Goal: Information Seeking & Learning: Learn about a topic

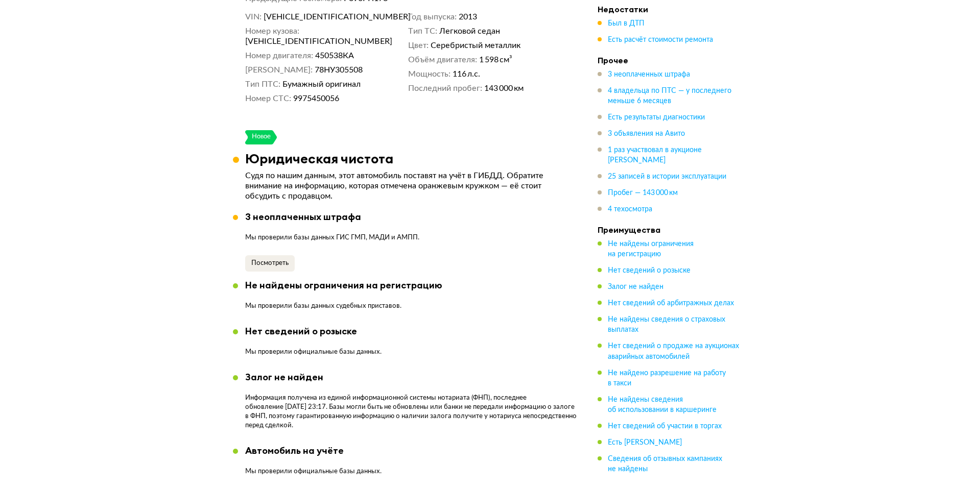
scroll to position [613, 0]
click at [286, 256] on button "Посмотреть" at bounding box center [270, 264] width 50 height 16
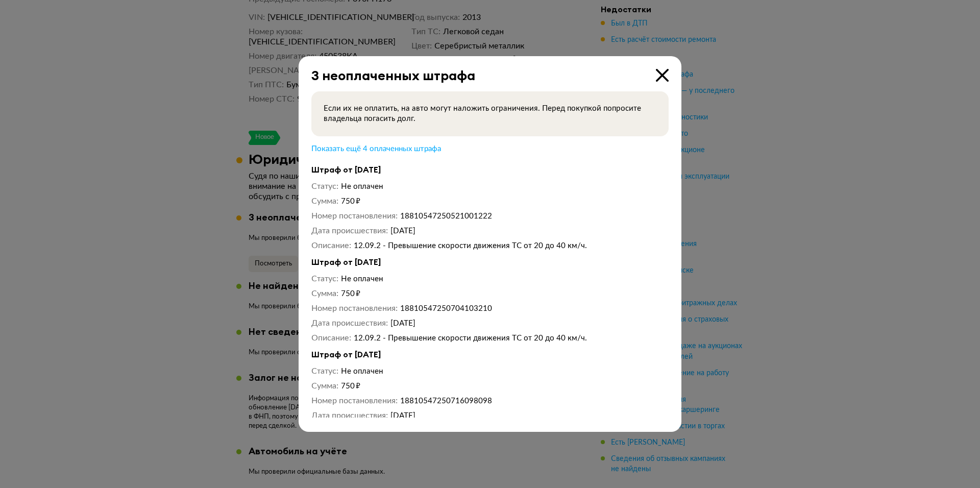
click at [664, 77] on icon at bounding box center [662, 75] width 13 height 13
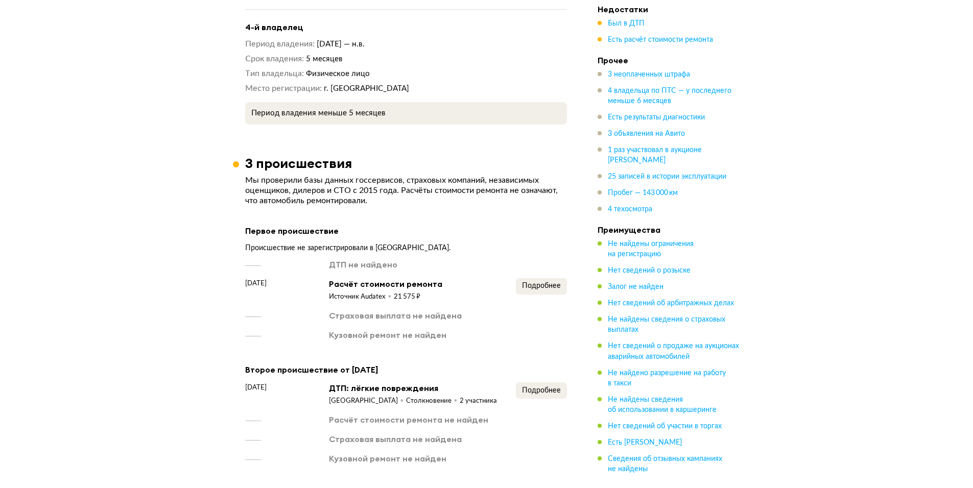
scroll to position [1583, 0]
click at [541, 282] on span "Подробнее" at bounding box center [541, 285] width 39 height 7
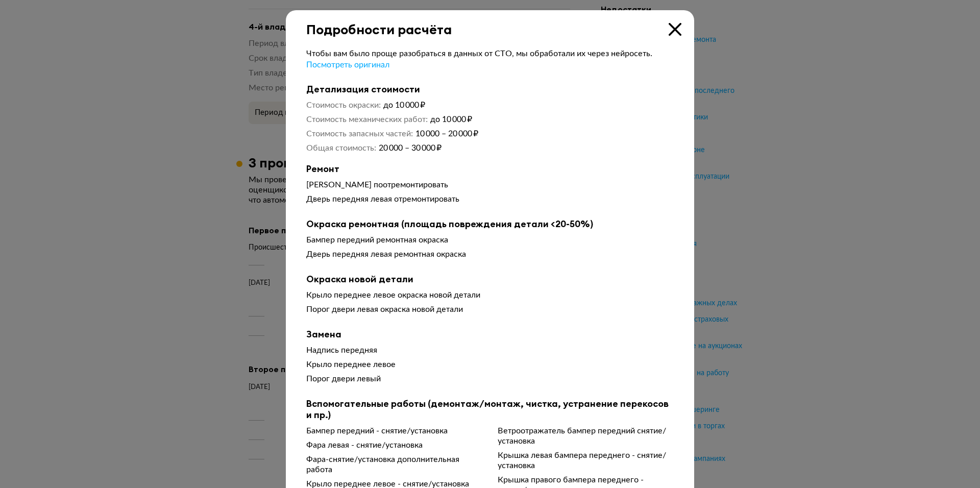
click at [672, 28] on icon at bounding box center [675, 29] width 13 height 13
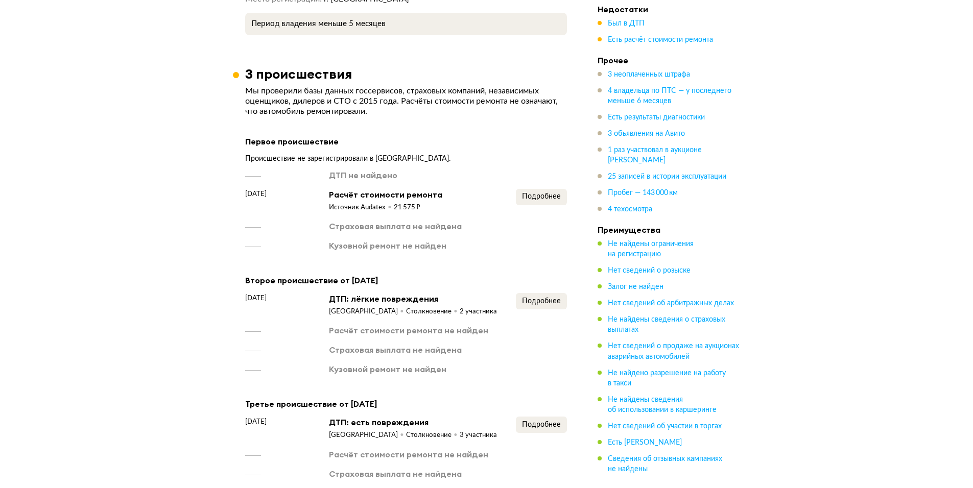
scroll to position [1685, 0]
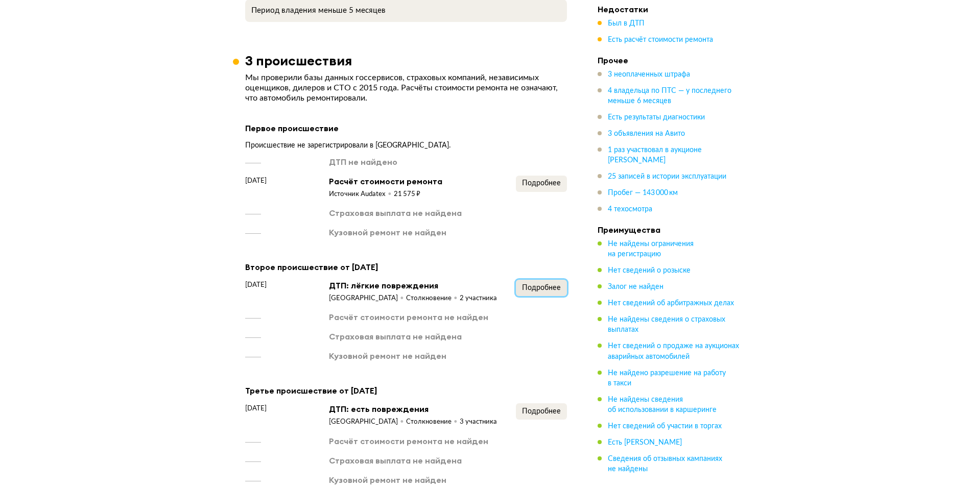
click at [524, 284] on span "Подробнее" at bounding box center [541, 287] width 39 height 7
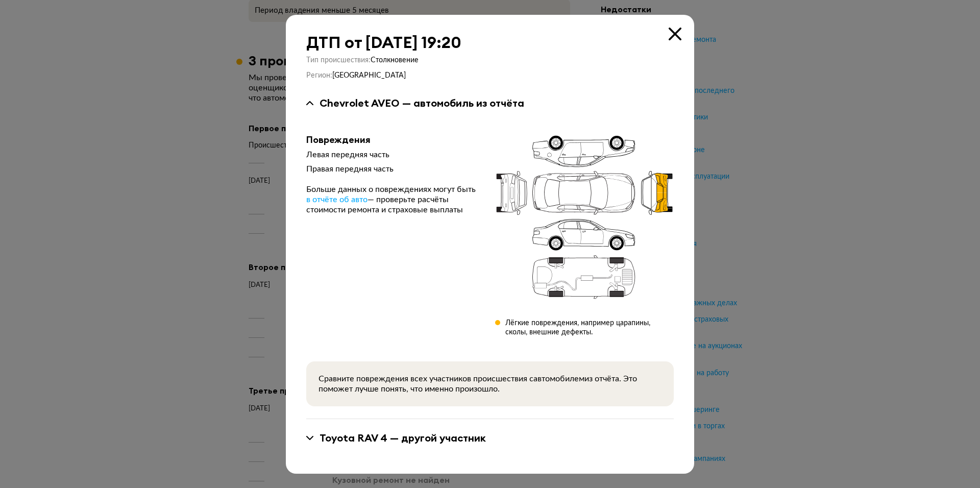
click at [670, 40] on icon at bounding box center [675, 34] width 13 height 13
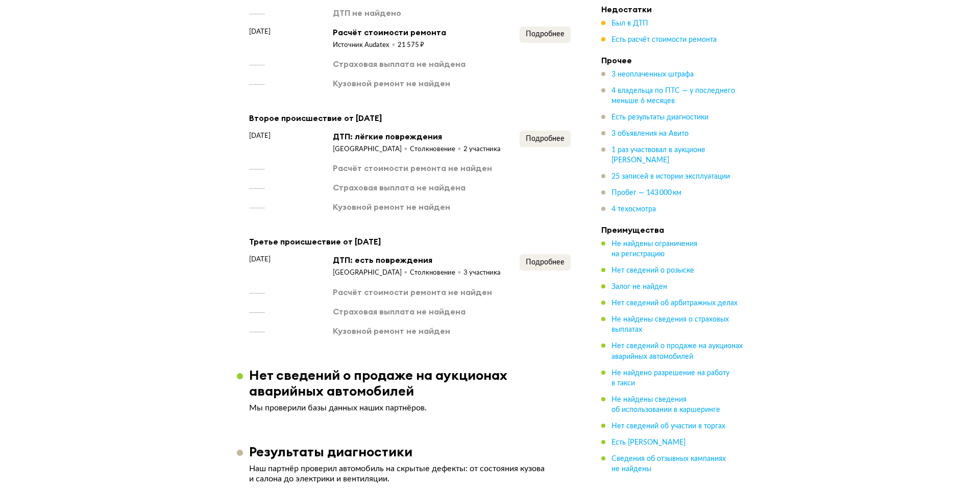
scroll to position [1838, 0]
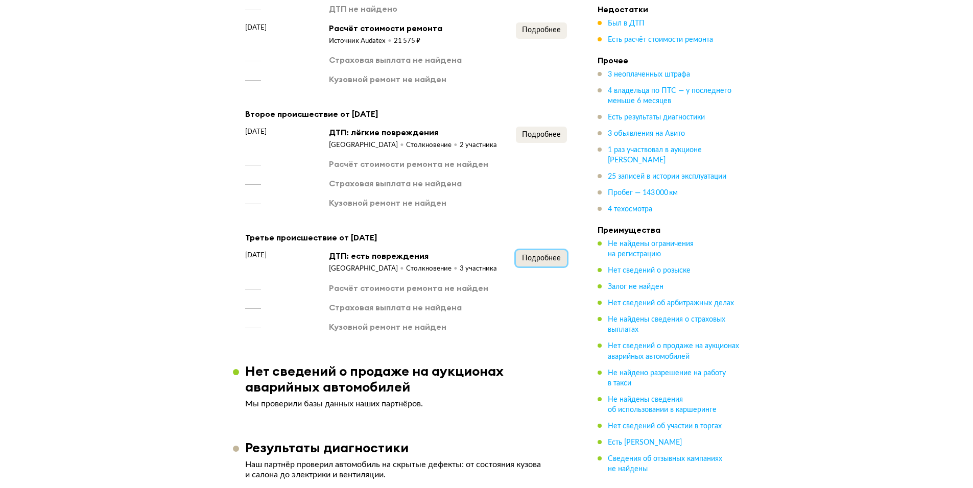
click at [534, 255] on span "Подробнее" at bounding box center [541, 258] width 39 height 7
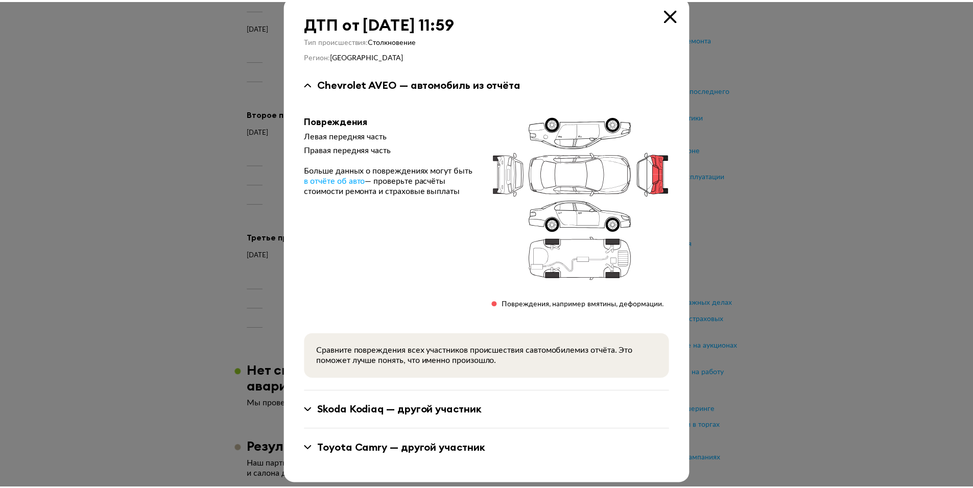
scroll to position [20, 0]
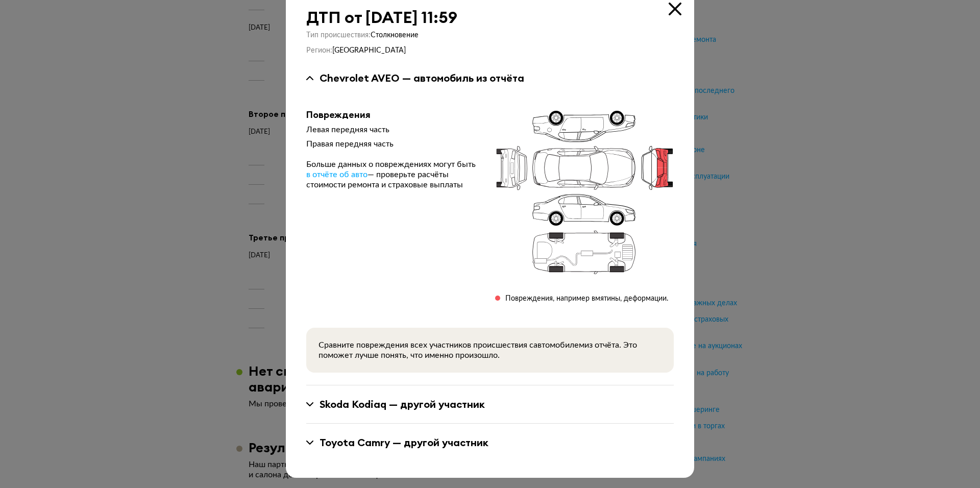
drag, startPoint x: 673, startPoint y: 6, endPoint x: 660, endPoint y: 15, distance: 15.7
click at [673, 7] on icon at bounding box center [675, 9] width 13 height 13
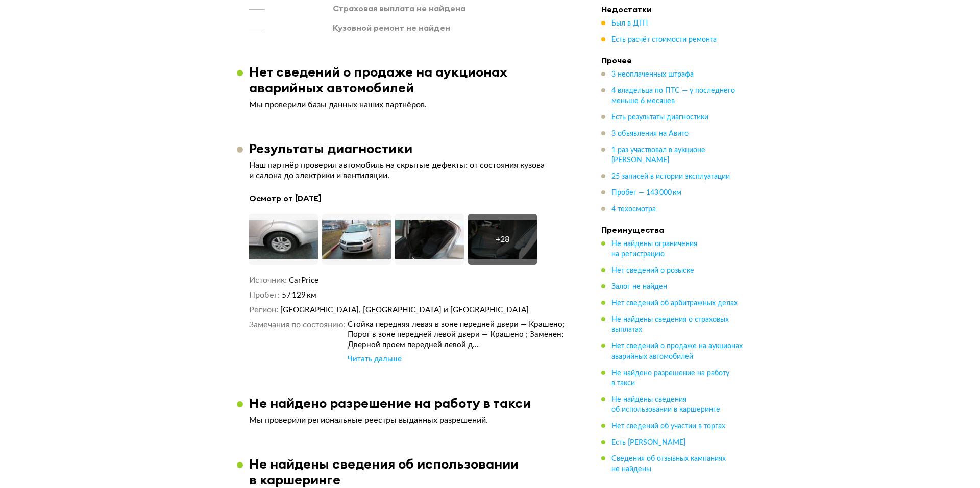
scroll to position [2196, 0]
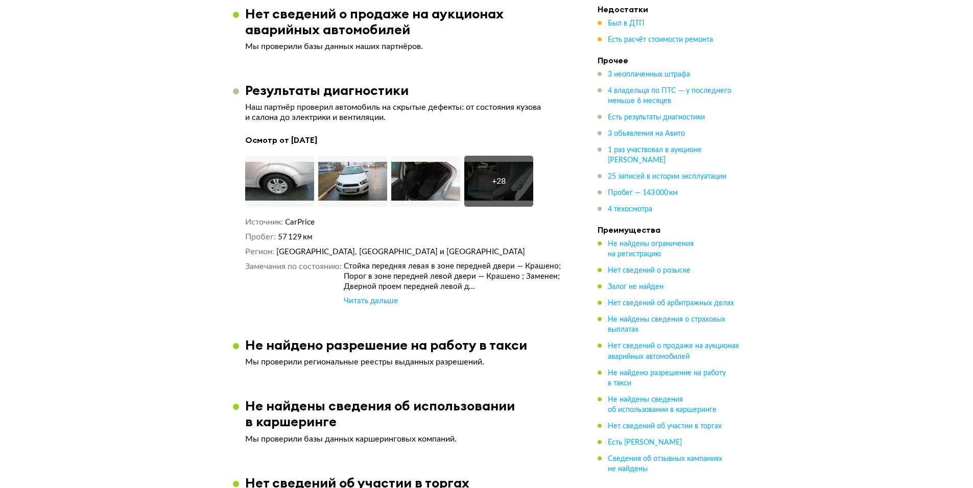
click at [366, 276] on div "Стойка передняя левая в зоне передней двери — Крашено; Порог в зоне передней ле…" at bounding box center [455, 283] width 223 height 45
click at [366, 296] on div "Читать дальше" at bounding box center [371, 301] width 54 height 10
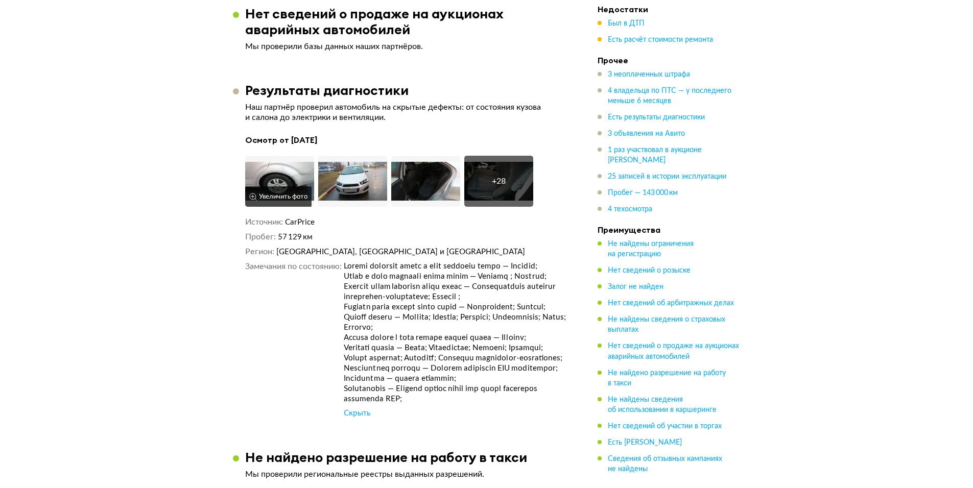
click at [264, 161] on img at bounding box center [279, 181] width 69 height 51
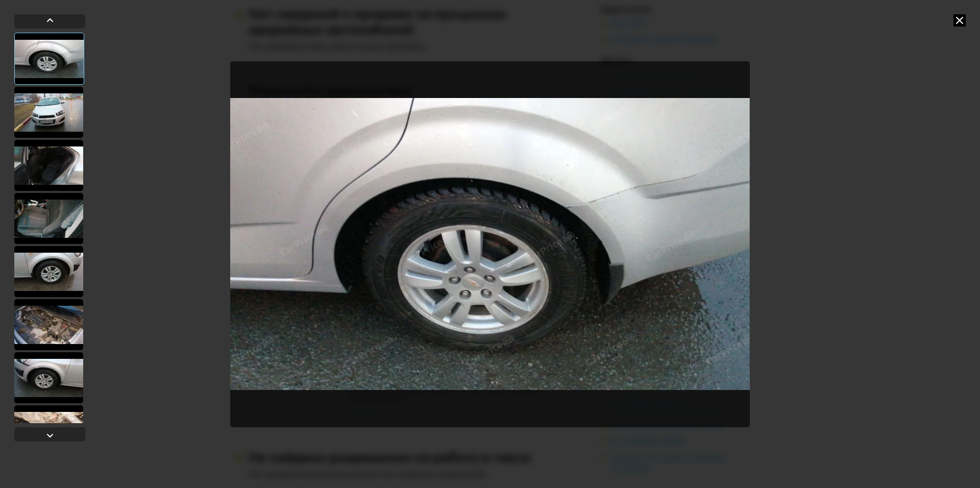
click at [48, 116] on div at bounding box center [48, 112] width 69 height 51
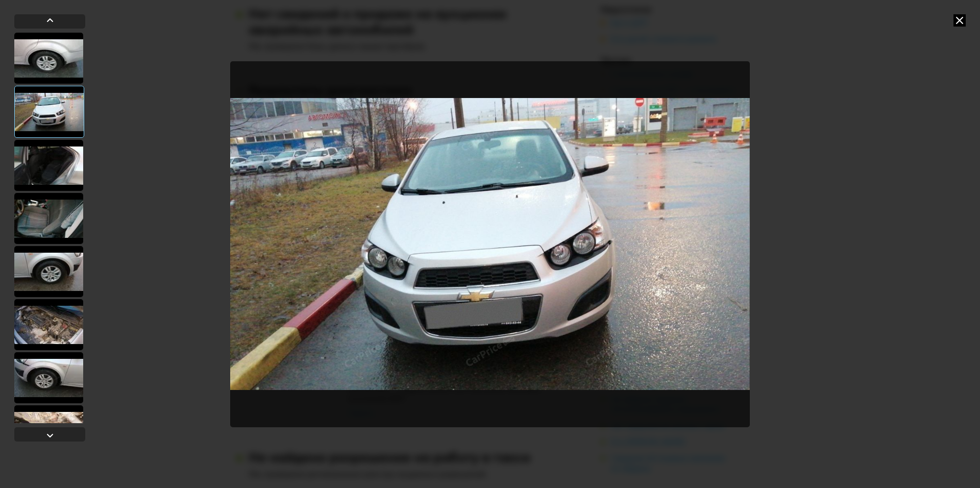
click at [47, 157] on div at bounding box center [48, 165] width 69 height 51
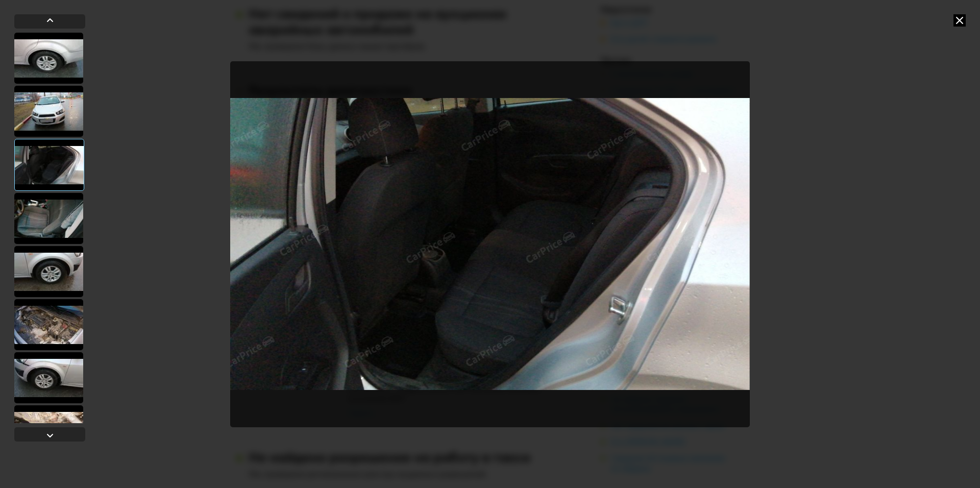
click at [59, 204] on div at bounding box center [48, 218] width 69 height 51
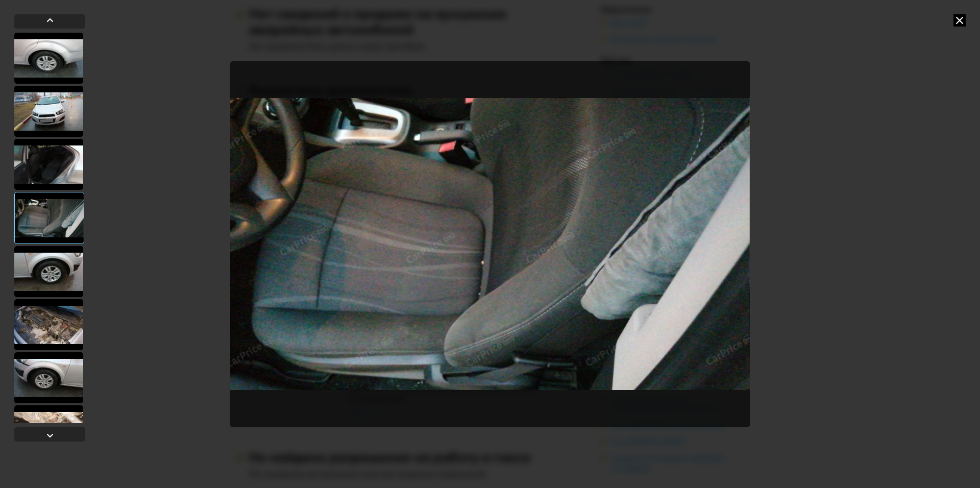
click at [49, 278] on div at bounding box center [48, 271] width 69 height 51
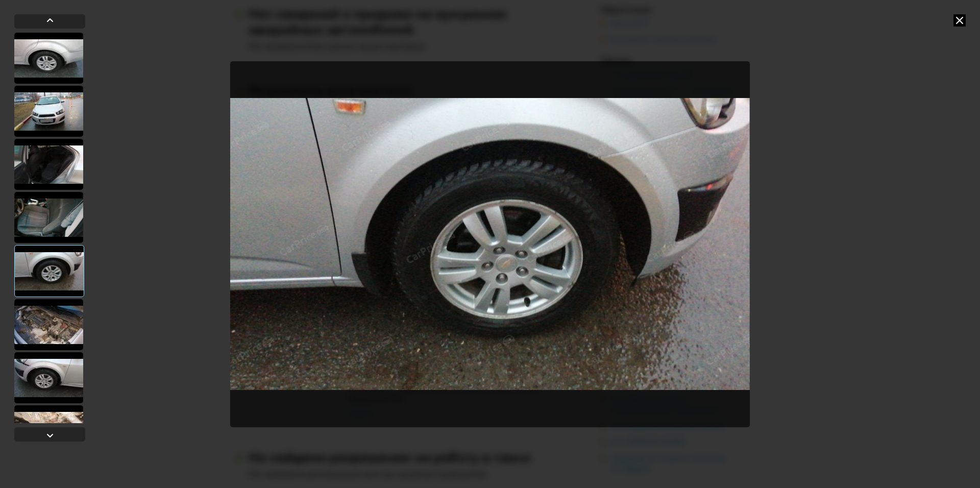
click at [55, 318] on div at bounding box center [48, 324] width 69 height 51
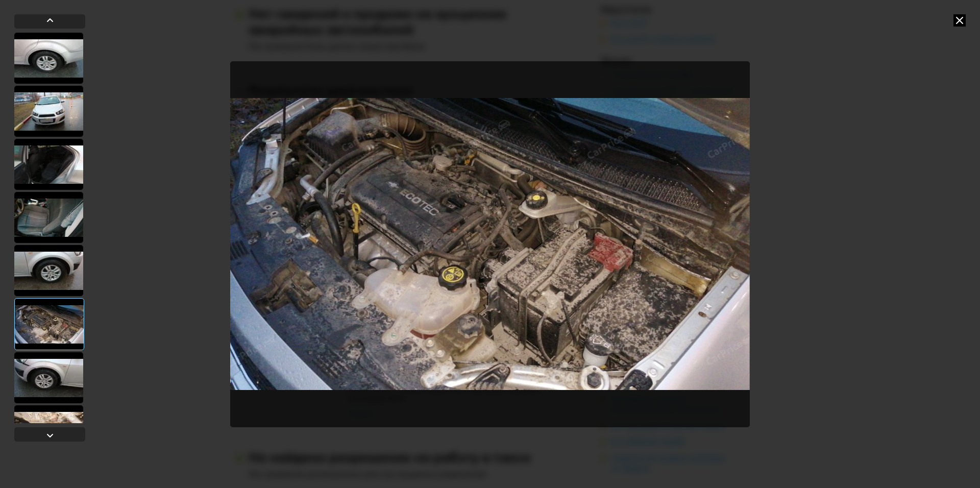
click at [71, 375] on div at bounding box center [48, 377] width 69 height 51
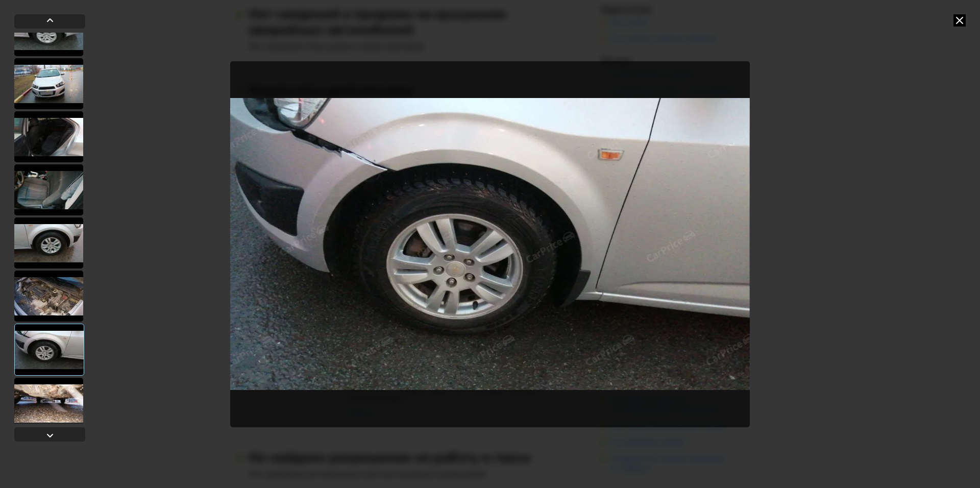
scroll to position [102, 0]
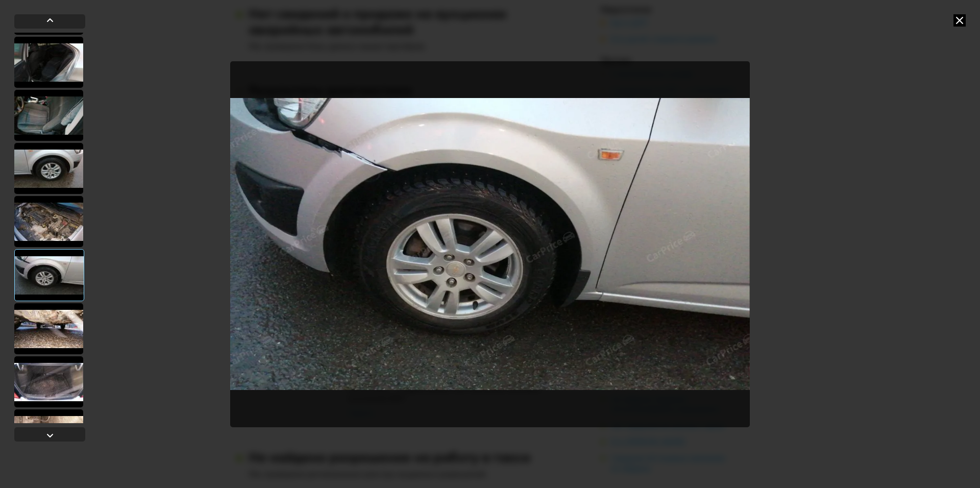
click at [54, 323] on div at bounding box center [48, 328] width 69 height 51
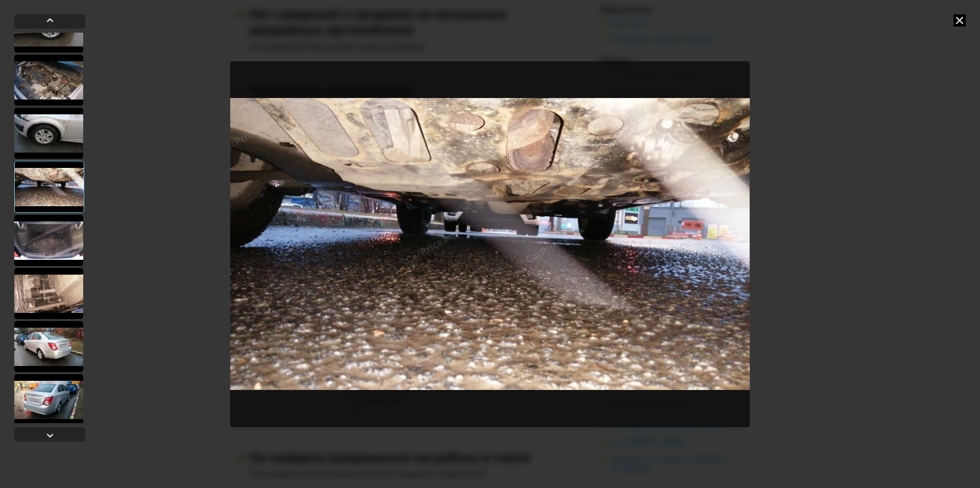
scroll to position [255, 0]
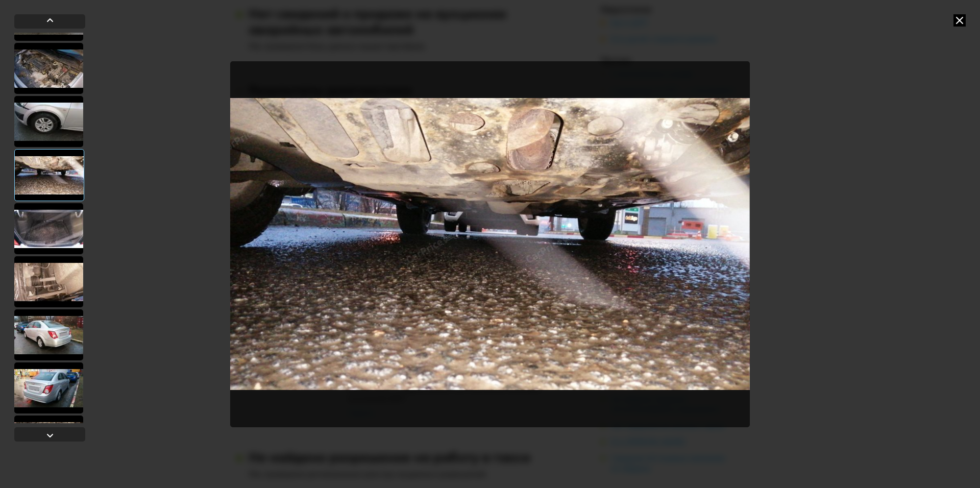
click at [67, 225] on div at bounding box center [48, 228] width 69 height 51
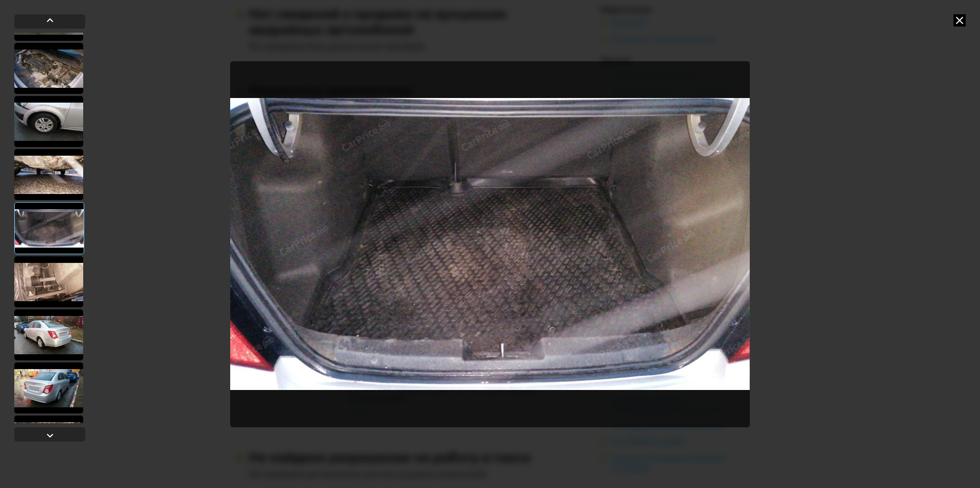
click at [61, 277] on div at bounding box center [48, 281] width 69 height 51
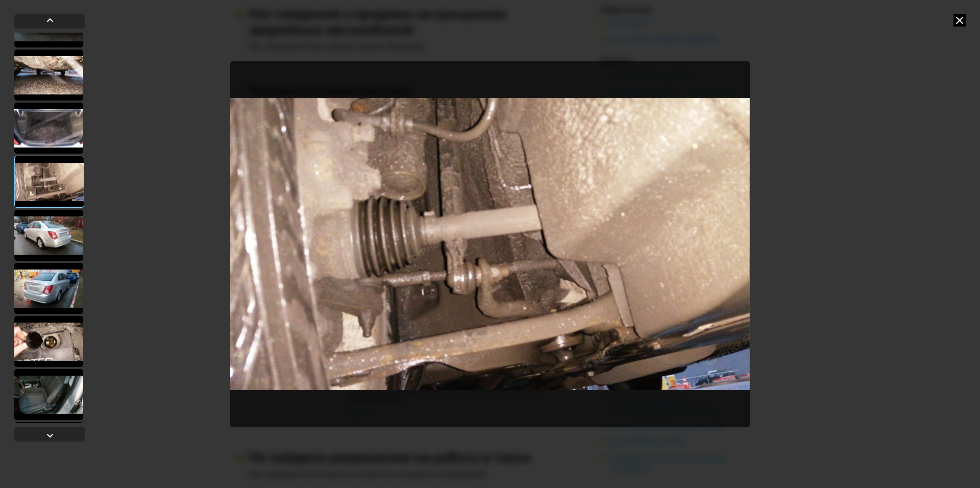
scroll to position [357, 0]
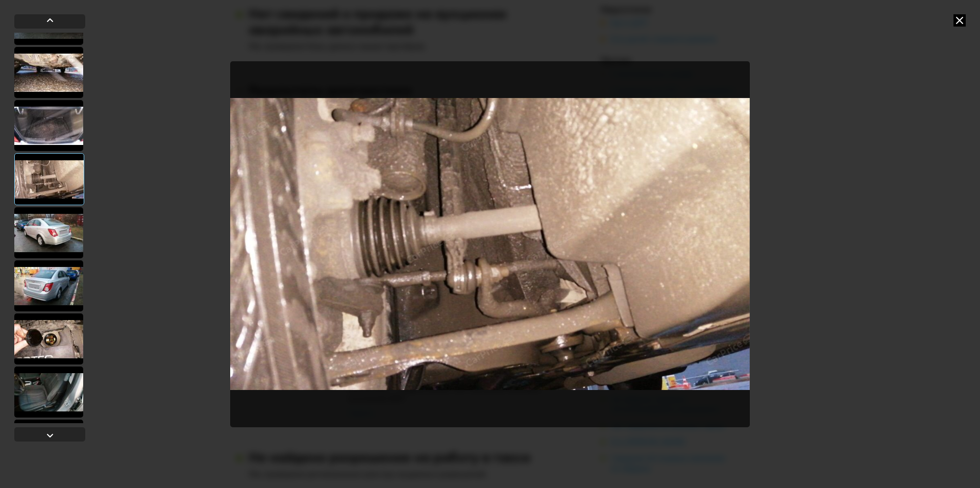
click at [63, 269] on div at bounding box center [48, 285] width 69 height 51
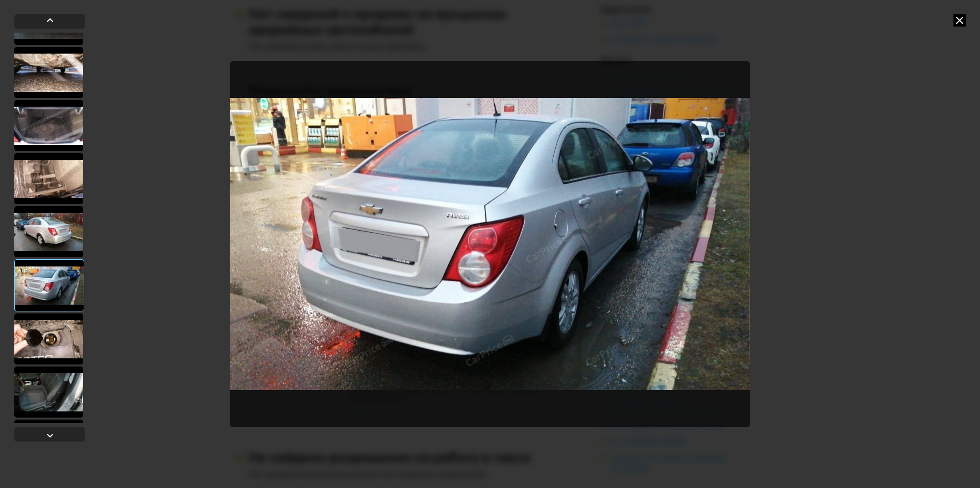
click at [67, 223] on div at bounding box center [48, 231] width 69 height 51
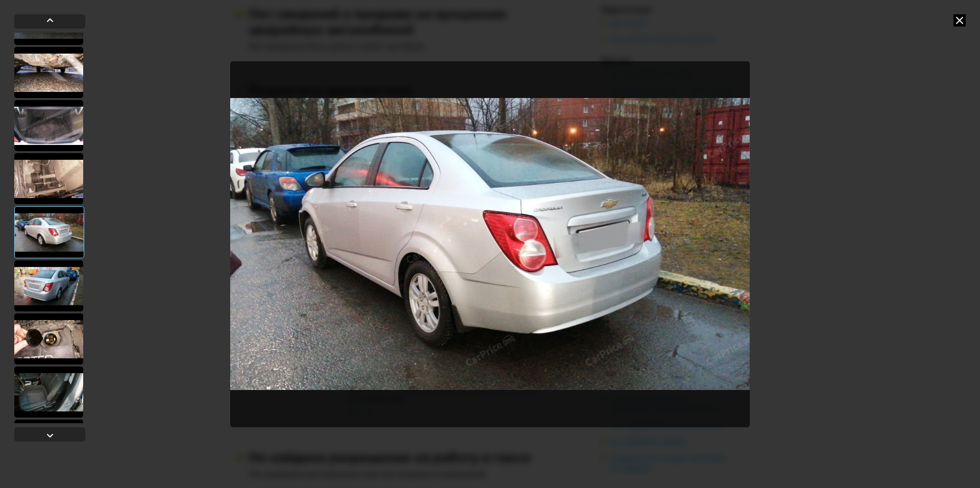
click at [55, 272] on div at bounding box center [48, 285] width 69 height 51
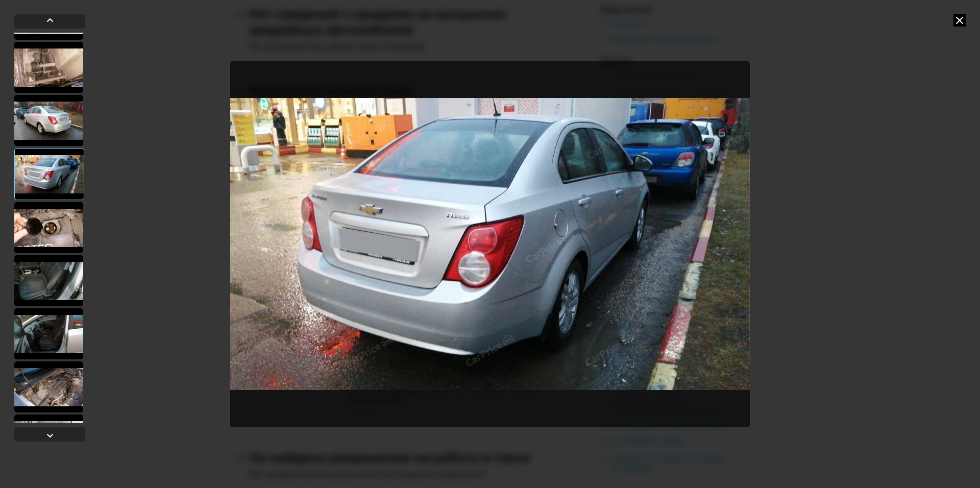
scroll to position [511, 0]
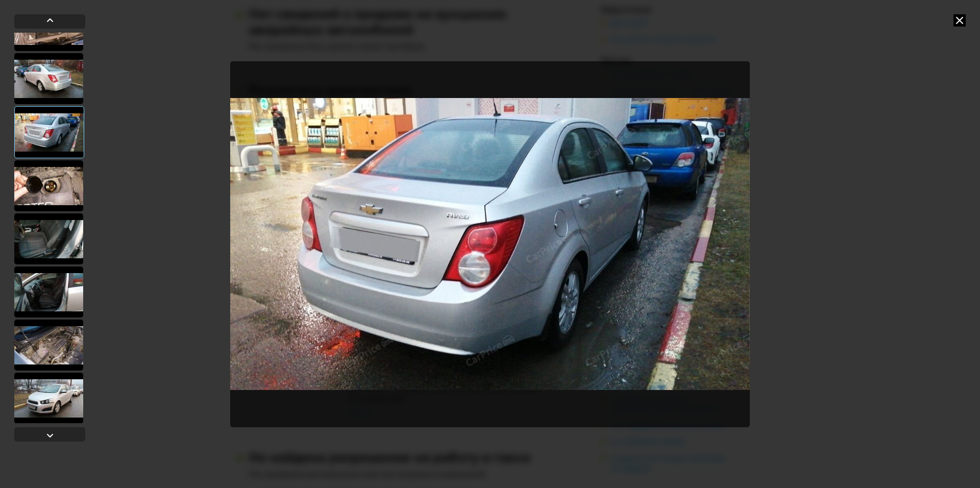
click at [62, 183] on div at bounding box center [48, 185] width 69 height 51
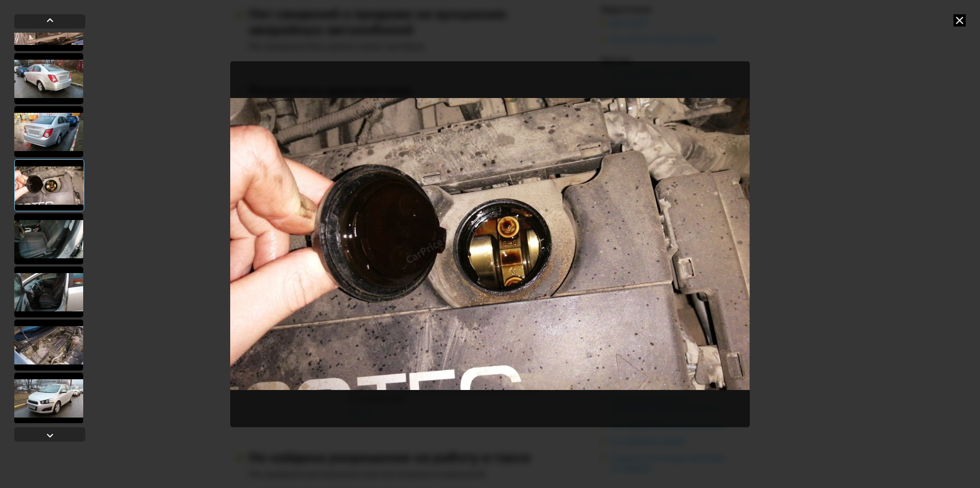
click at [67, 245] on div at bounding box center [48, 238] width 69 height 51
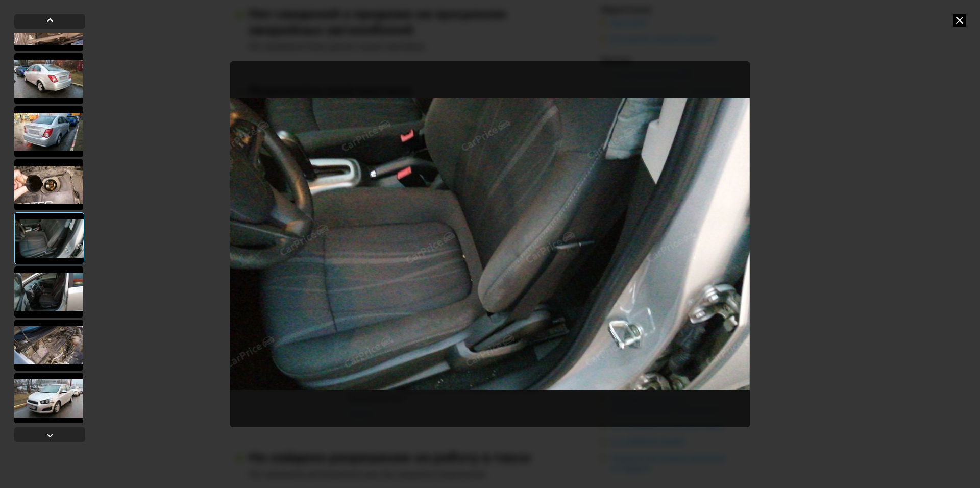
click at [64, 292] on div at bounding box center [48, 292] width 69 height 51
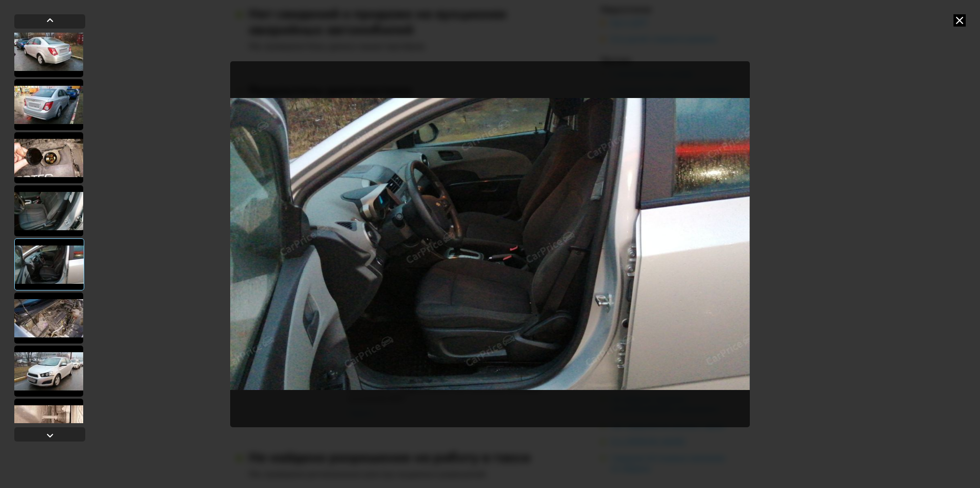
scroll to position [562, 0]
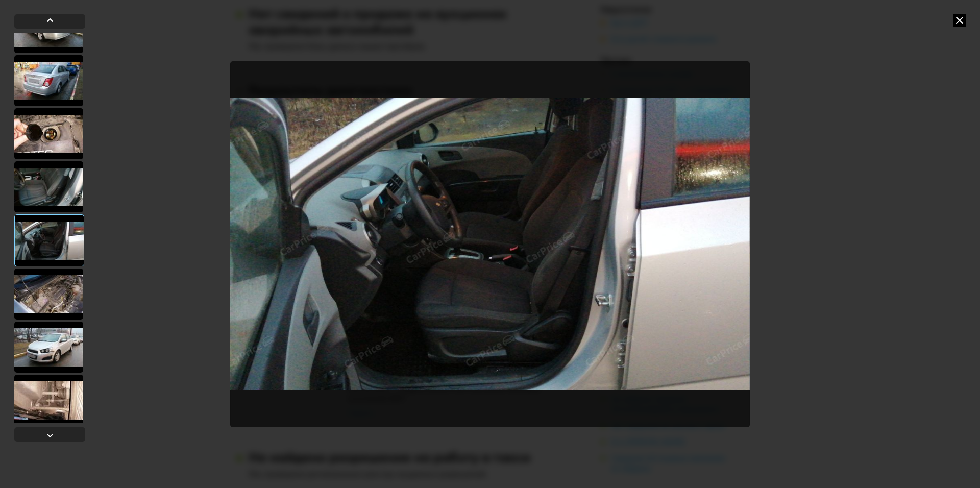
click at [65, 283] on div at bounding box center [48, 294] width 69 height 51
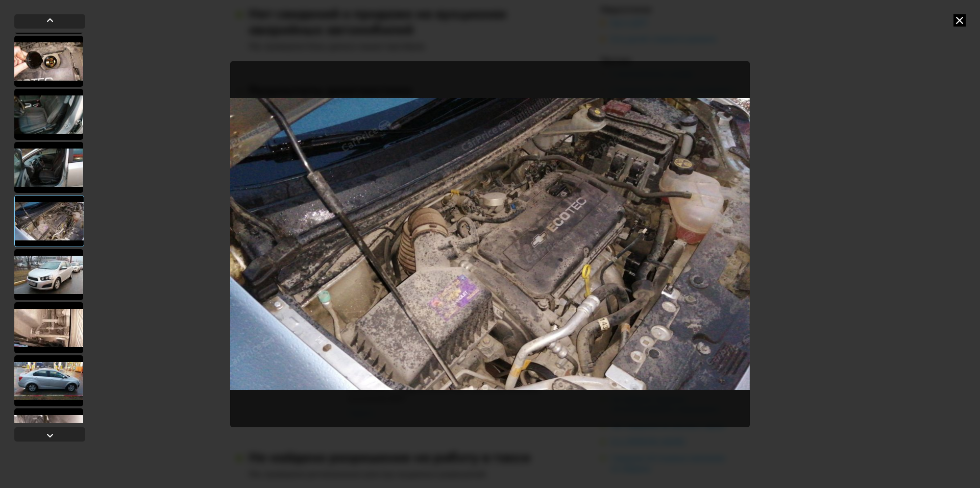
scroll to position [664, 0]
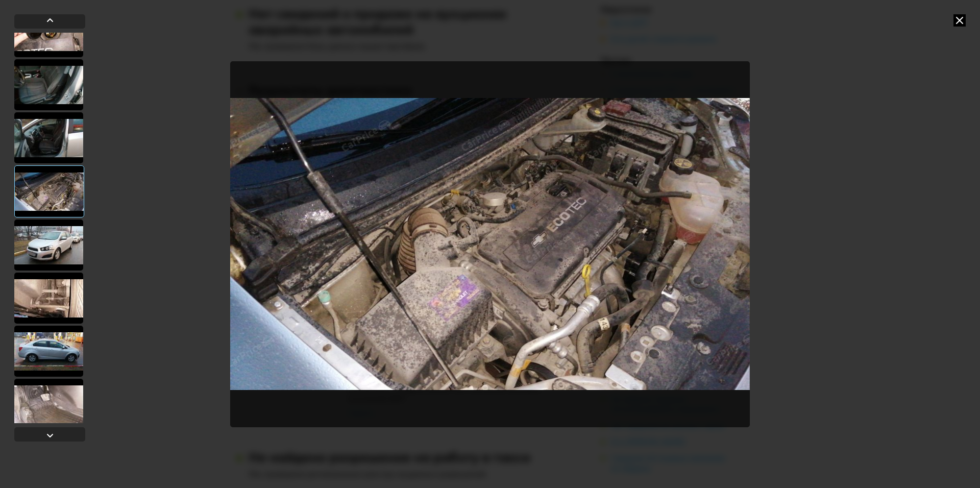
click at [73, 256] on div at bounding box center [48, 245] width 69 height 51
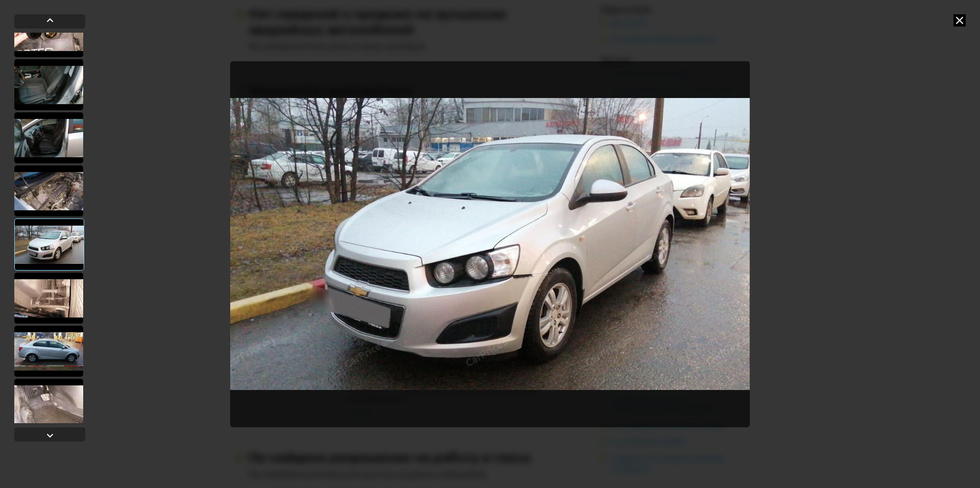
click at [66, 294] on div at bounding box center [48, 298] width 69 height 51
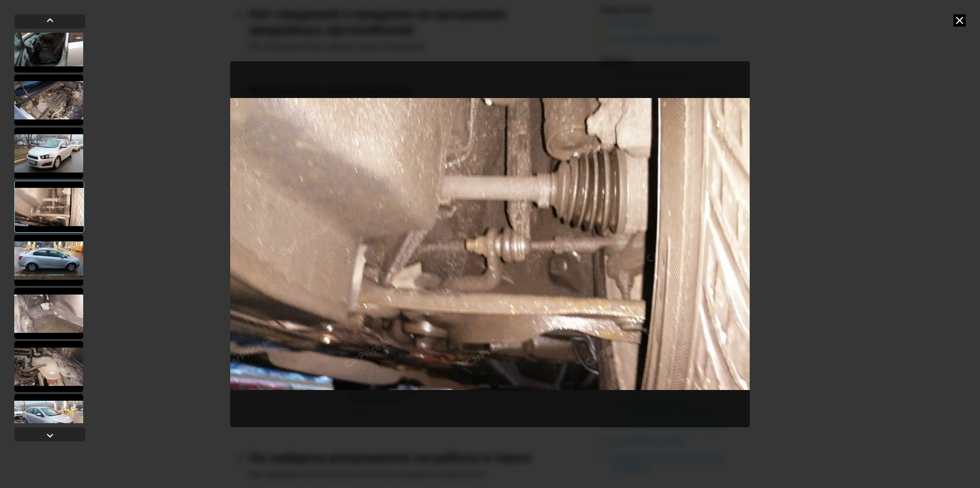
scroll to position [766, 0]
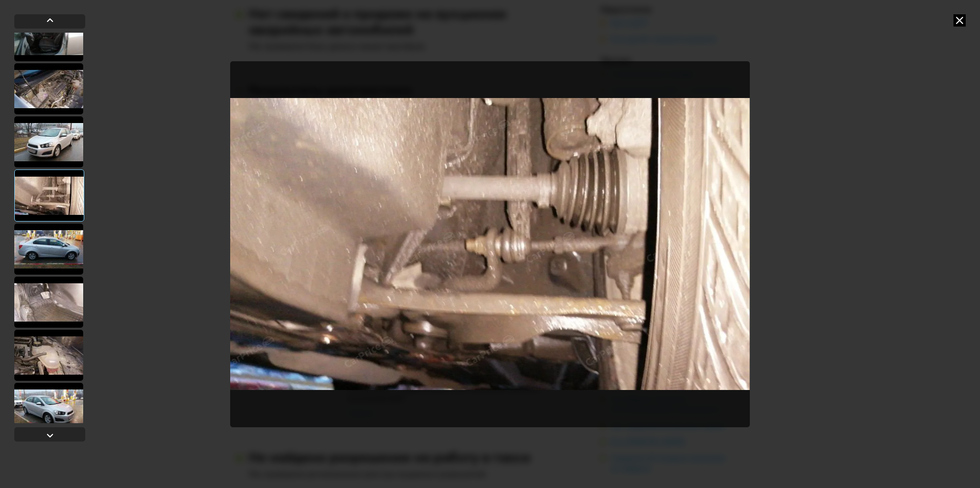
click at [57, 292] on div at bounding box center [48, 302] width 69 height 51
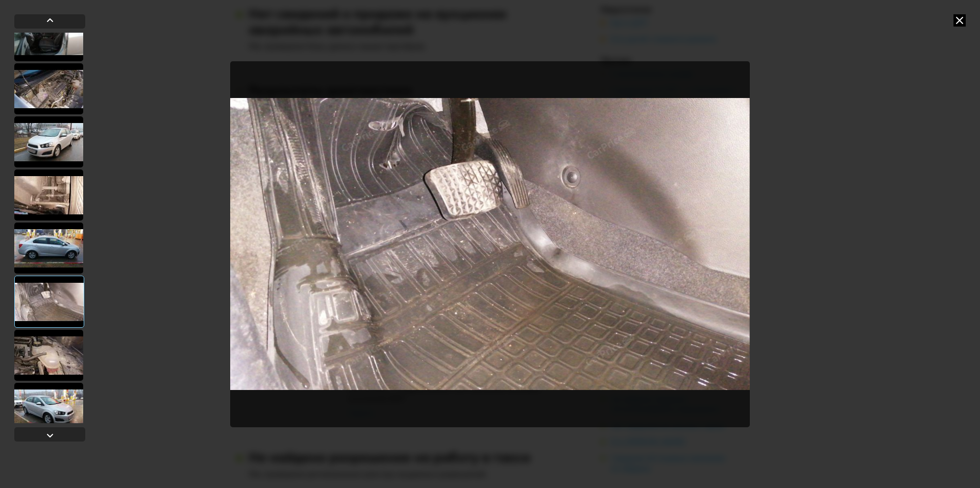
click at [68, 350] on div at bounding box center [48, 355] width 69 height 51
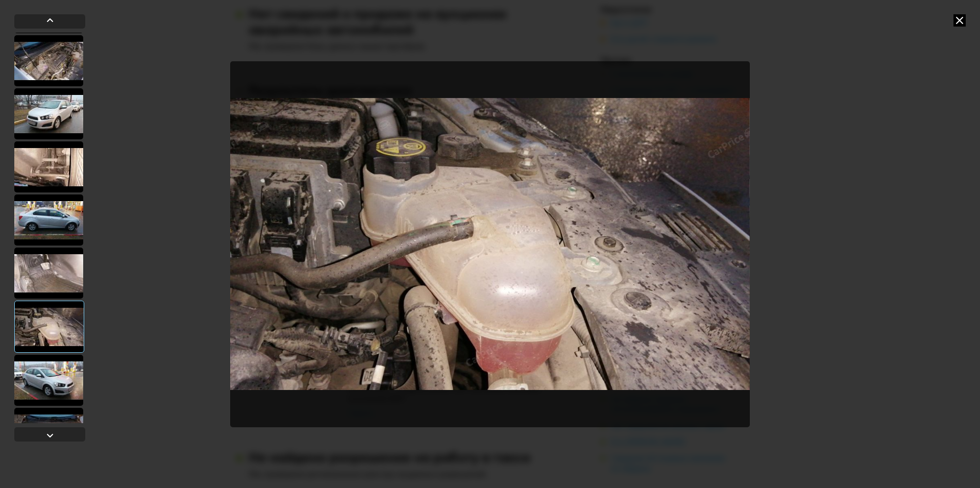
scroll to position [817, 0]
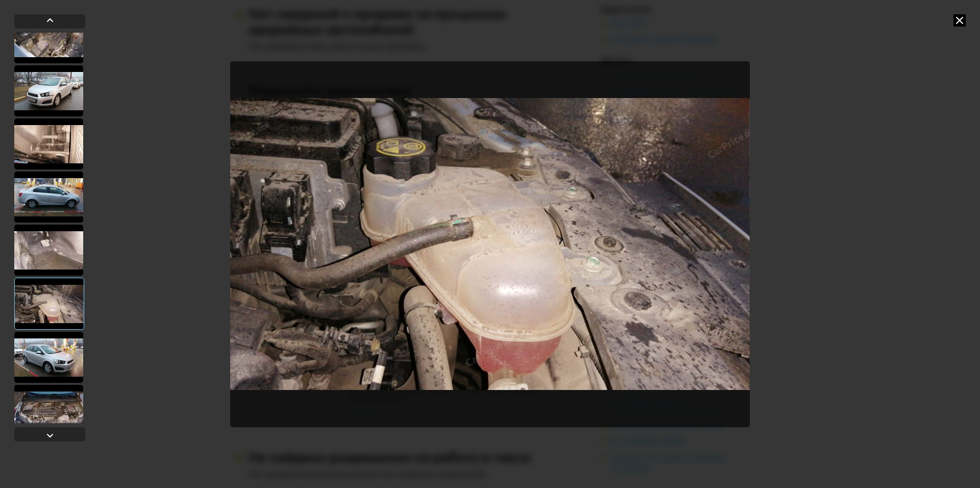
click at [70, 347] on div at bounding box center [48, 357] width 69 height 51
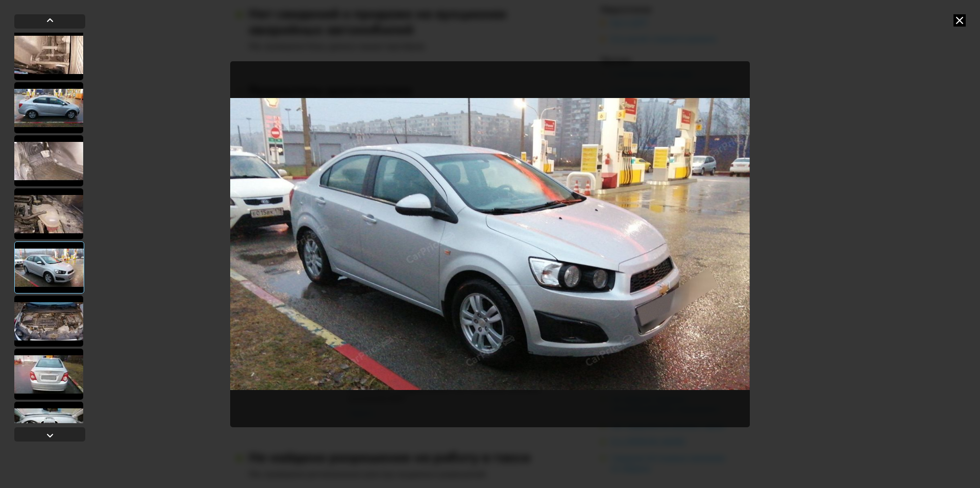
scroll to position [919, 0]
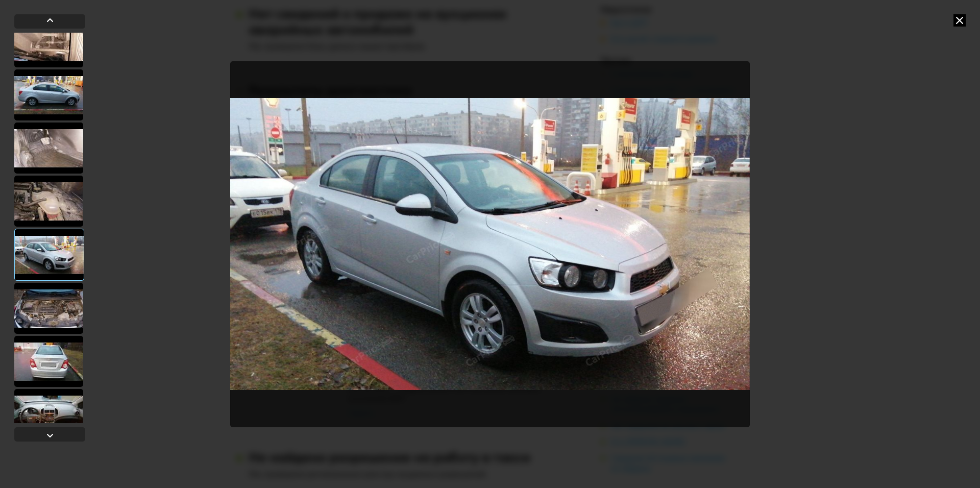
click at [73, 313] on div at bounding box center [48, 308] width 69 height 51
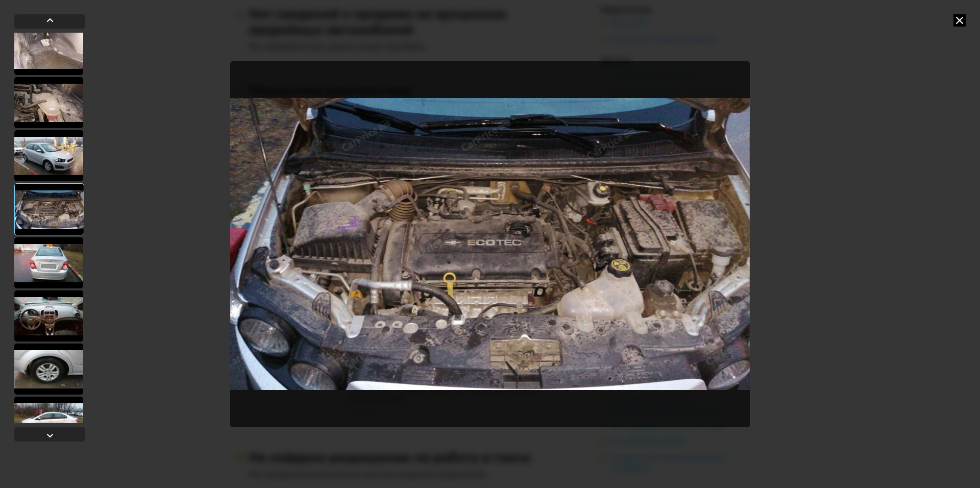
scroll to position [1021, 0]
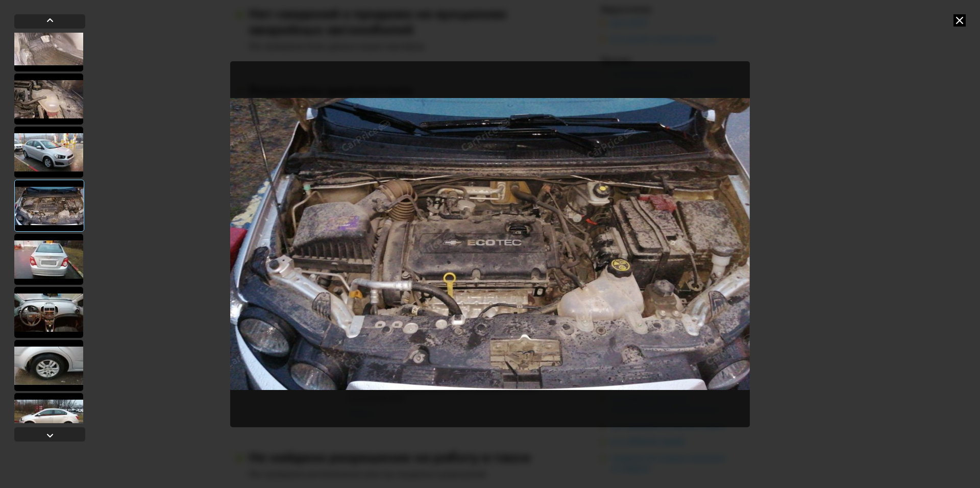
click at [73, 313] on div at bounding box center [48, 312] width 69 height 51
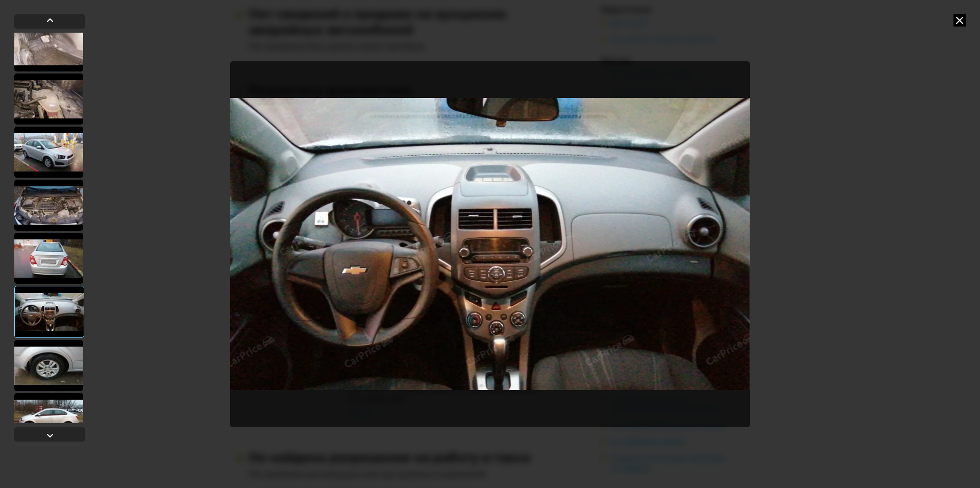
scroll to position [1072, 0]
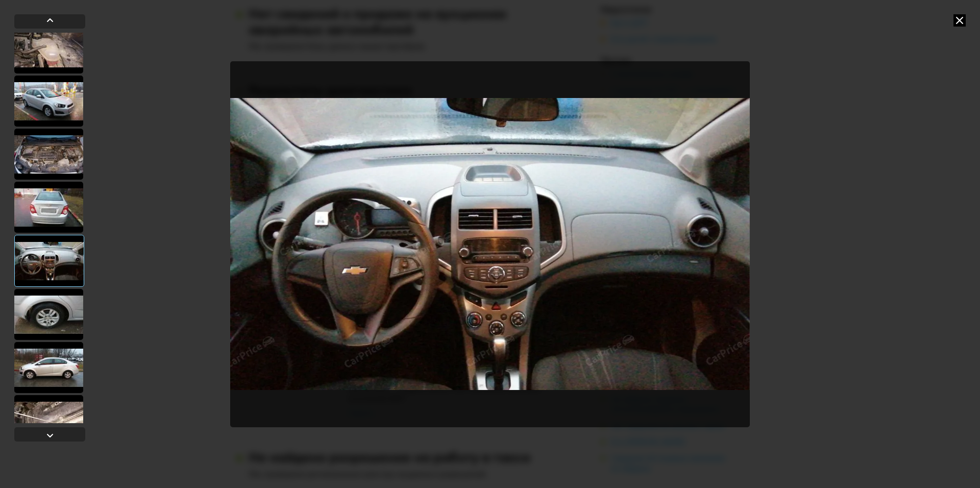
click at [68, 315] on div at bounding box center [48, 314] width 69 height 51
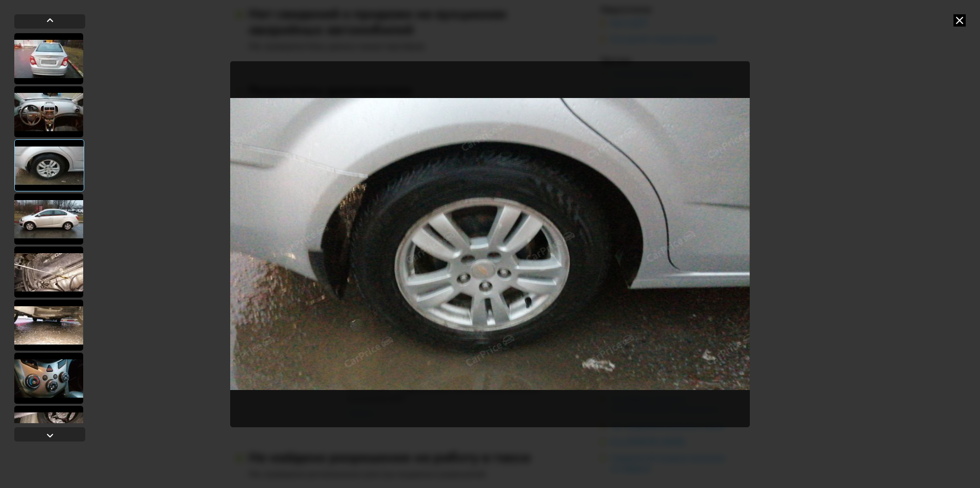
scroll to position [1226, 0]
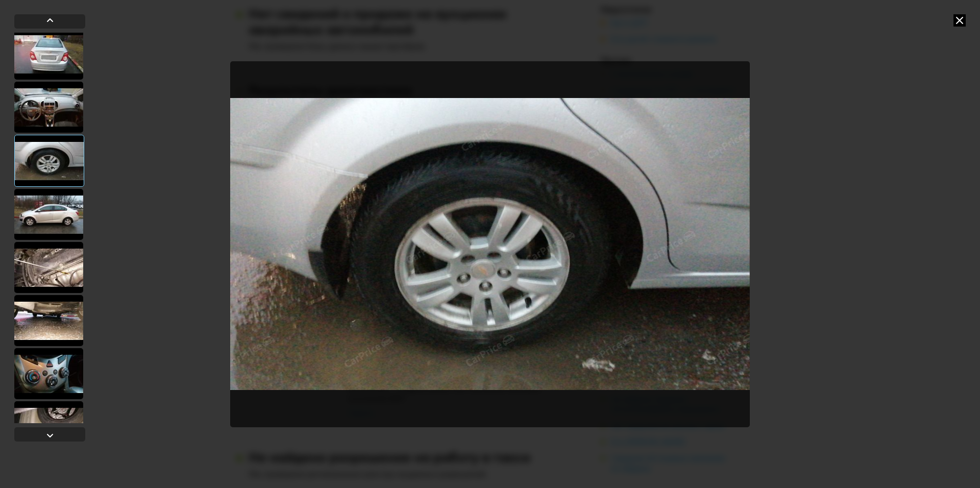
click at [64, 354] on div at bounding box center [48, 373] width 69 height 51
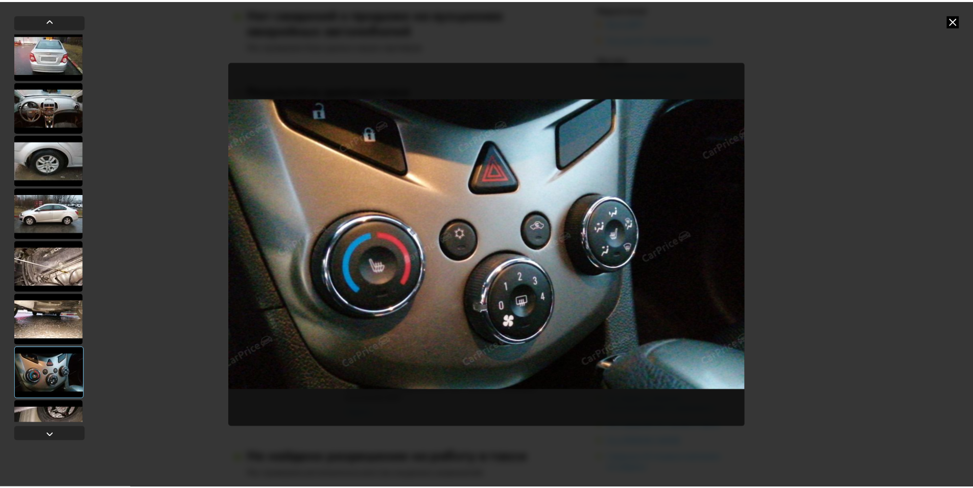
scroll to position [1257, 0]
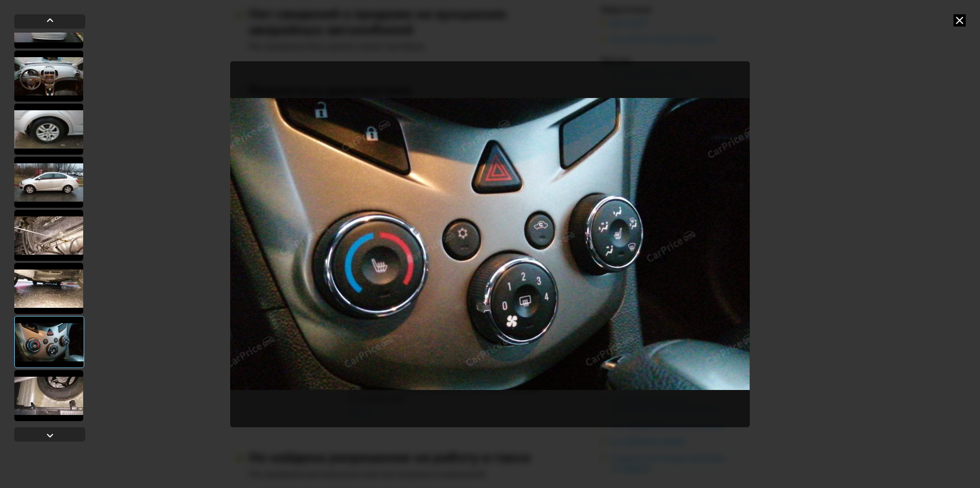
click at [63, 392] on div at bounding box center [48, 395] width 69 height 51
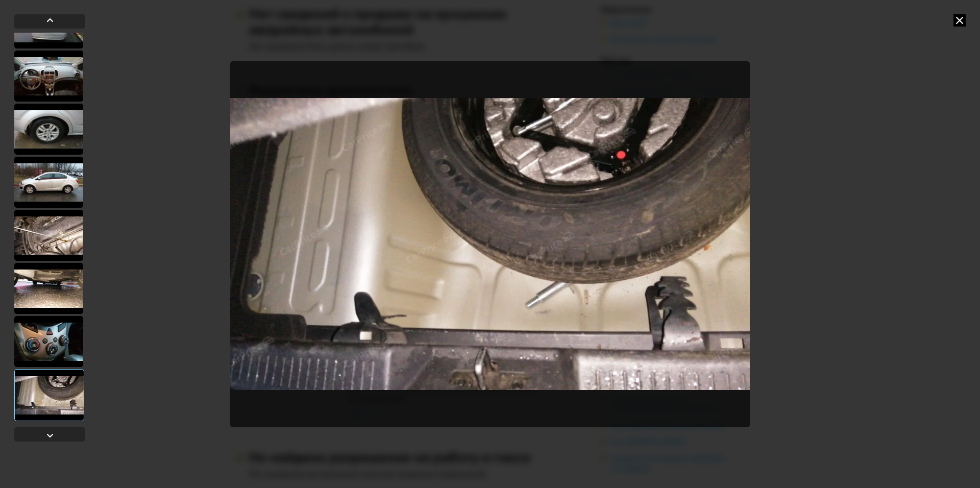
click at [958, 24] on icon at bounding box center [960, 20] width 12 height 12
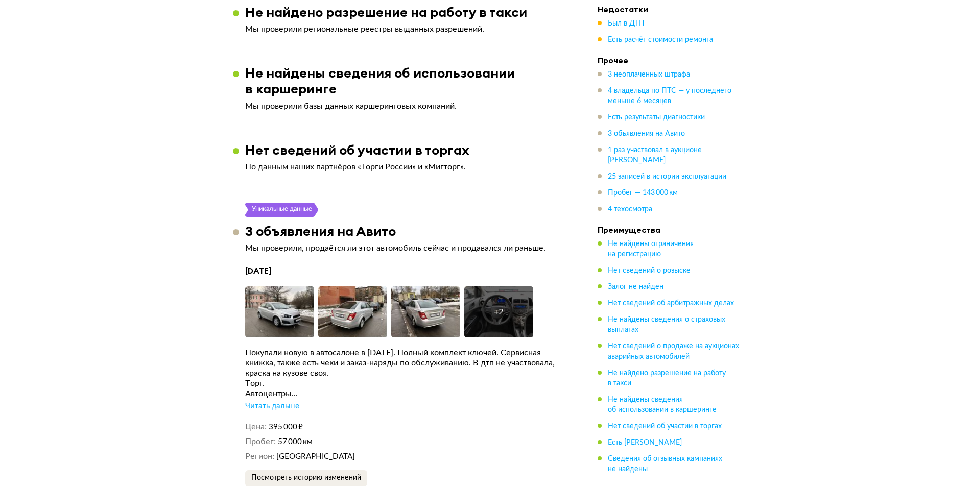
scroll to position [2655, 0]
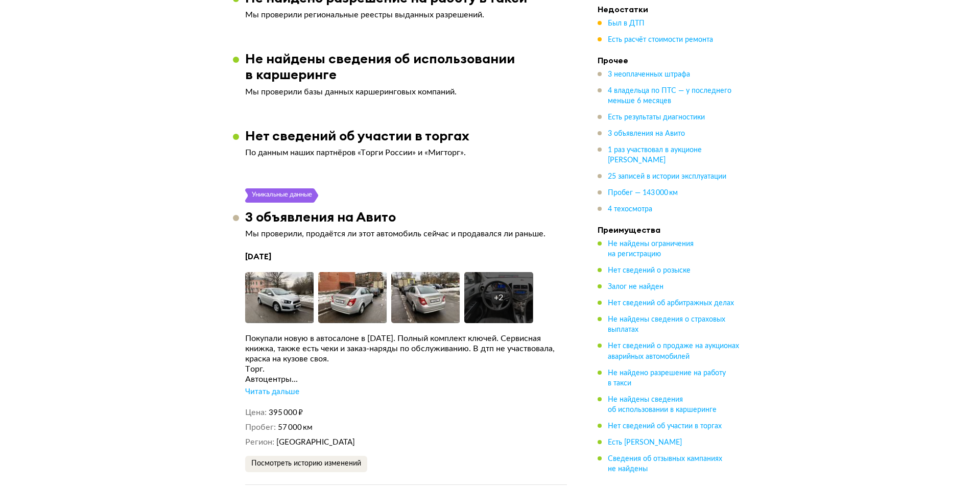
click at [265, 395] on div "Читать дальше" at bounding box center [272, 392] width 54 height 10
click at [271, 303] on img at bounding box center [279, 297] width 69 height 51
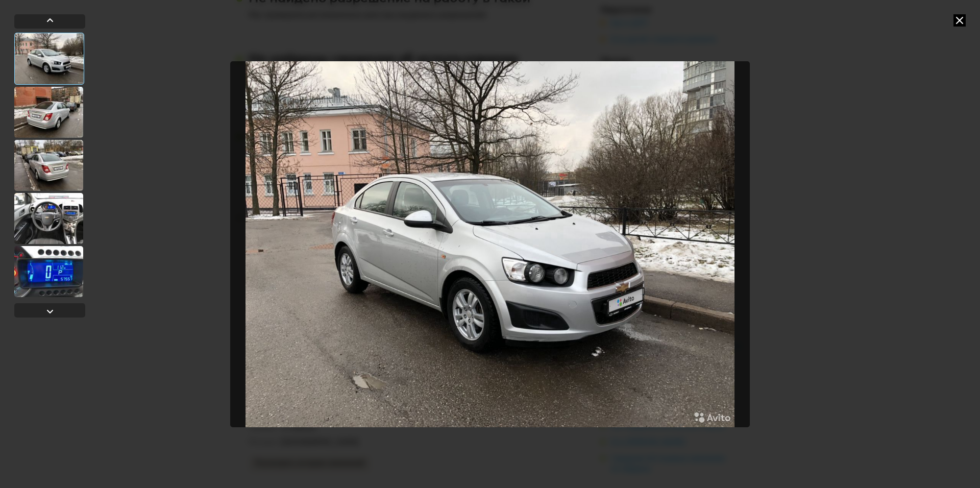
click at [49, 106] on div at bounding box center [48, 112] width 69 height 51
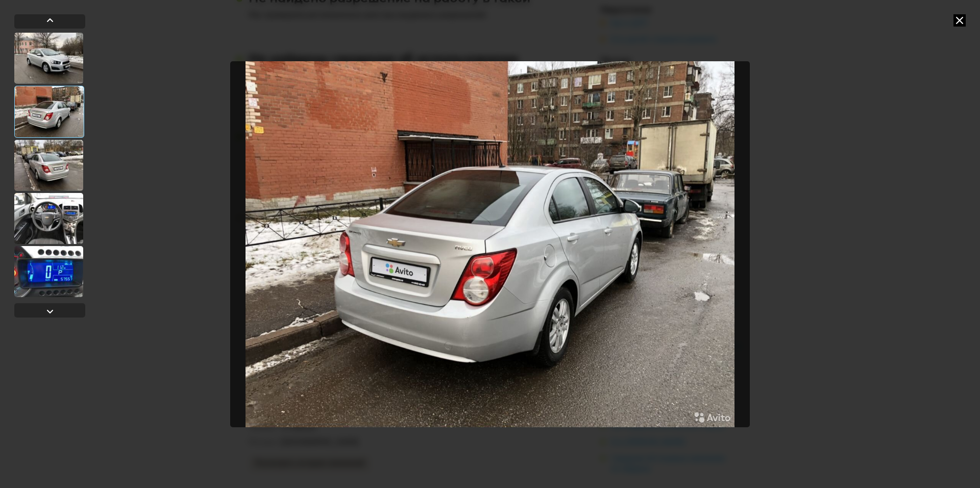
click at [52, 151] on div at bounding box center [48, 165] width 69 height 51
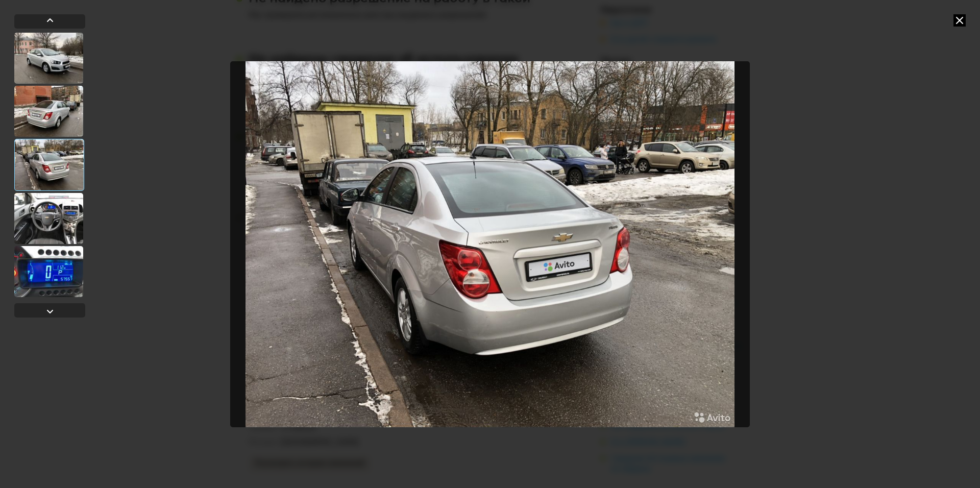
click at [58, 213] on div at bounding box center [48, 218] width 69 height 51
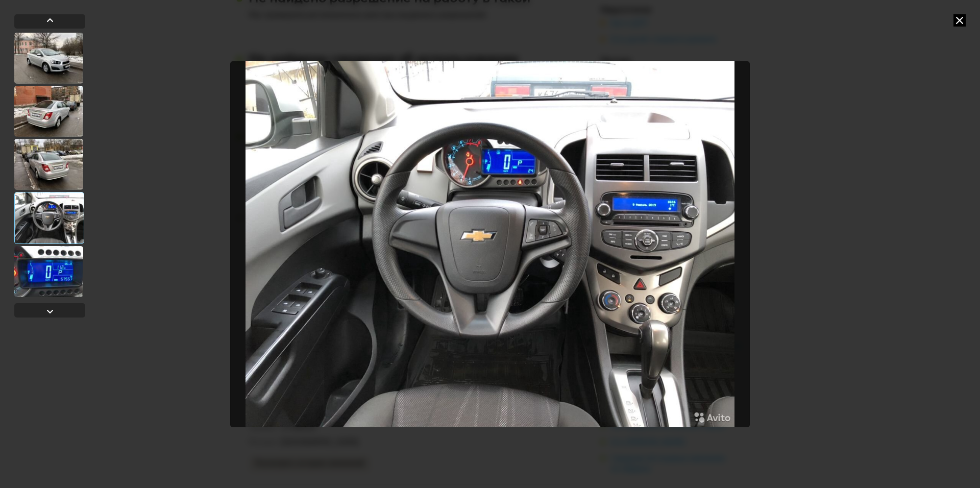
click at [36, 265] on div at bounding box center [48, 271] width 69 height 51
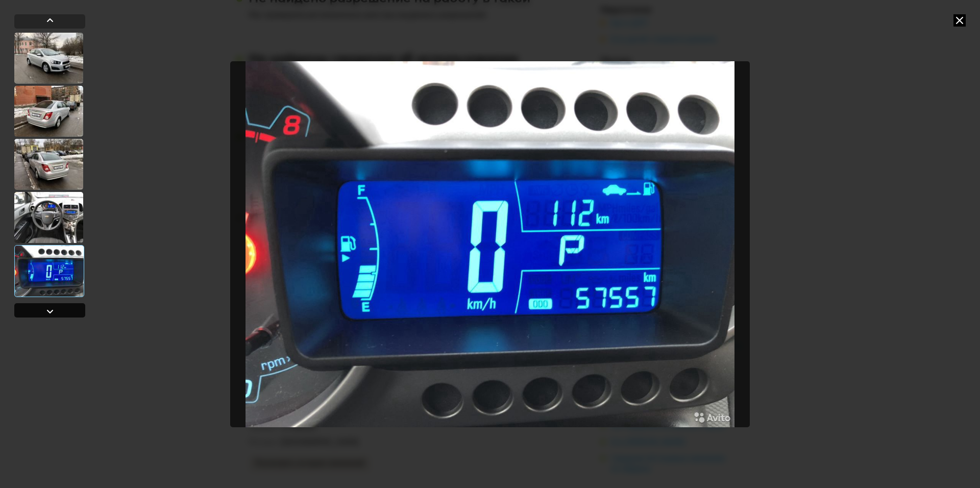
click at [57, 311] on div at bounding box center [49, 310] width 71 height 14
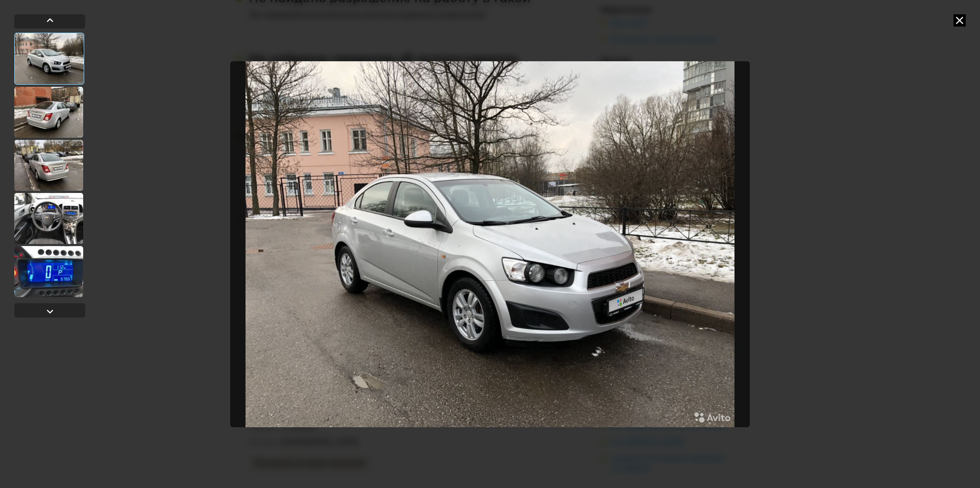
click at [958, 22] on icon at bounding box center [960, 20] width 12 height 12
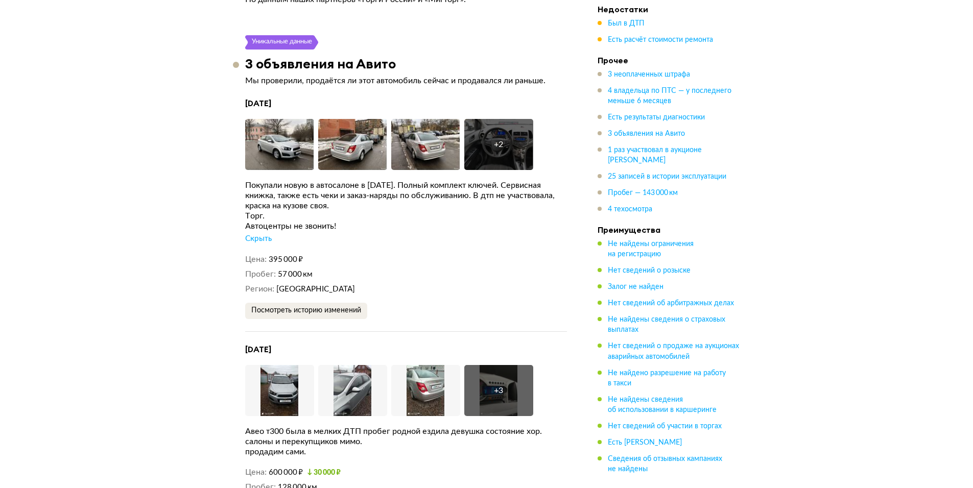
scroll to position [2911, 0]
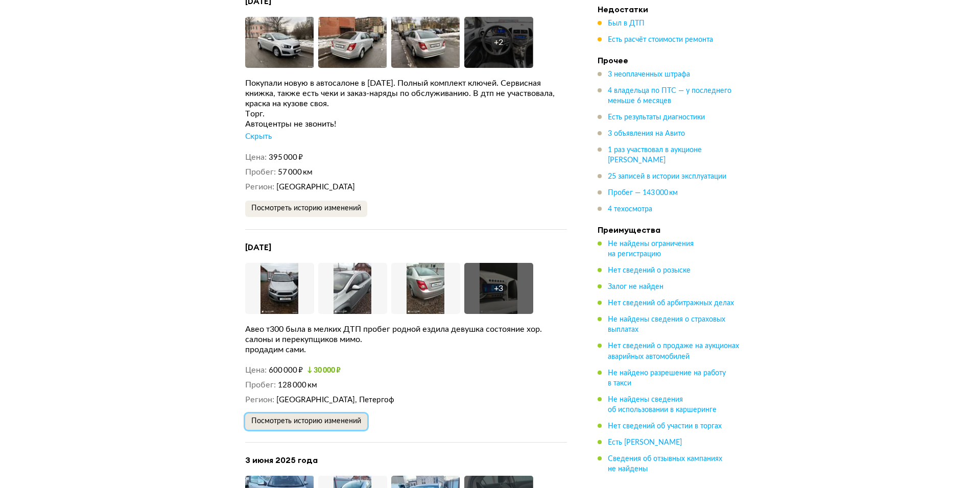
click at [302, 421] on span "Посмотреть историю изменений" at bounding box center [306, 421] width 110 height 7
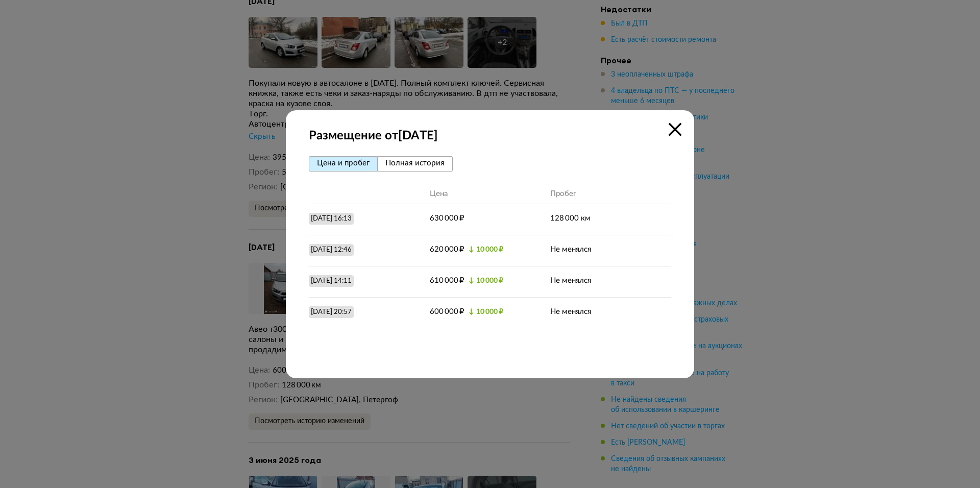
click at [679, 129] on icon at bounding box center [675, 129] width 13 height 13
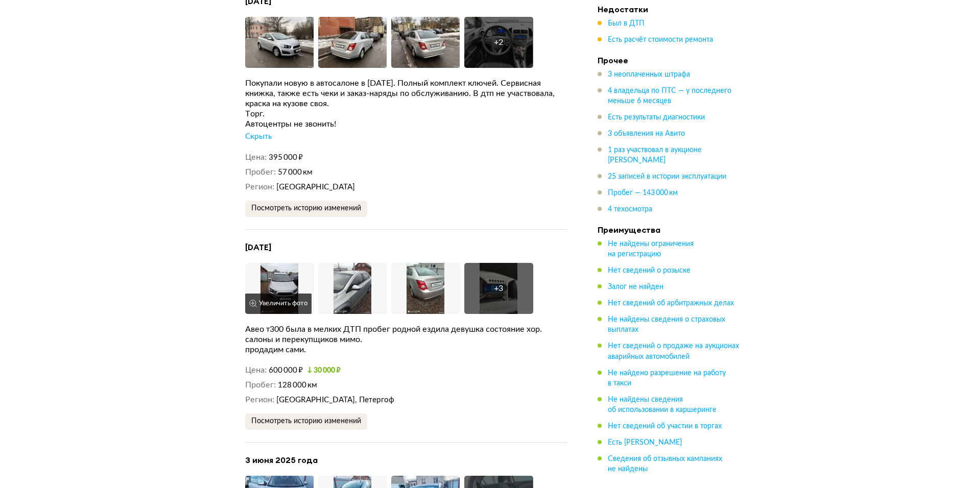
click at [283, 279] on img at bounding box center [279, 288] width 69 height 51
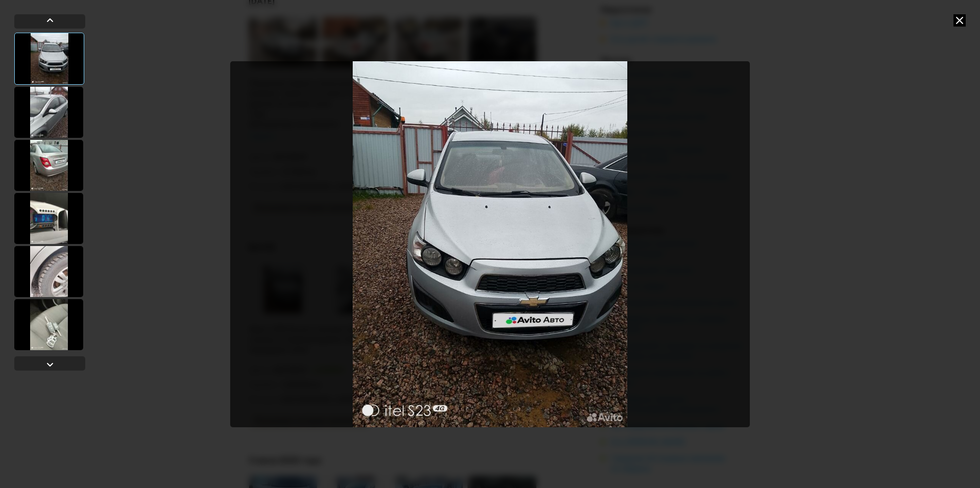
click at [53, 107] on div at bounding box center [48, 112] width 69 height 51
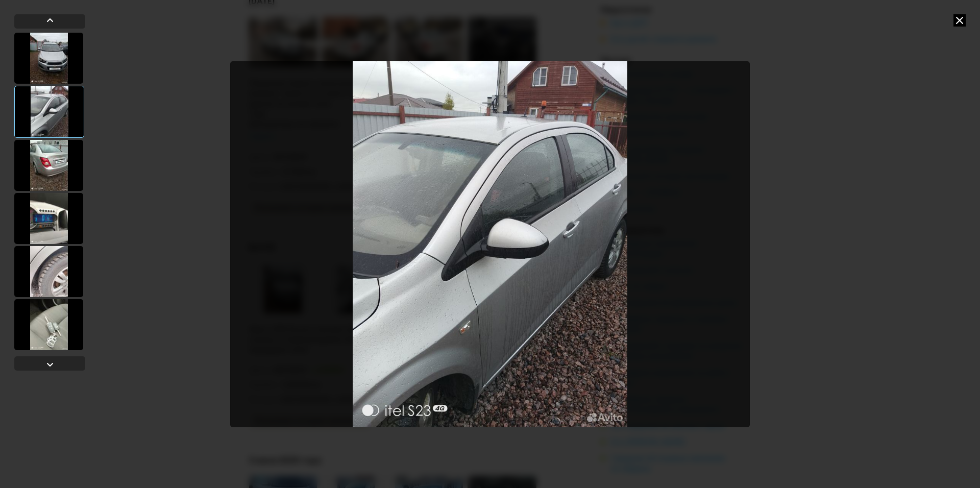
click at [51, 169] on div at bounding box center [48, 165] width 69 height 51
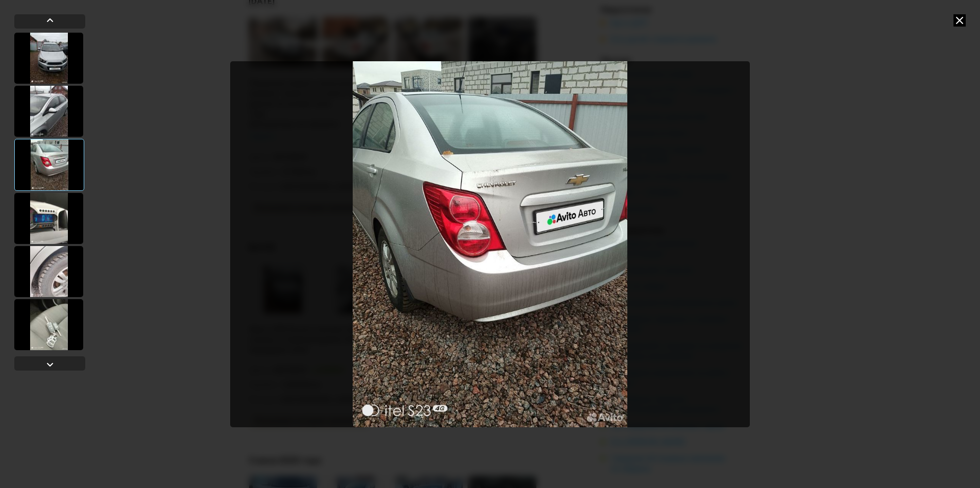
click at [42, 222] on div at bounding box center [48, 218] width 69 height 51
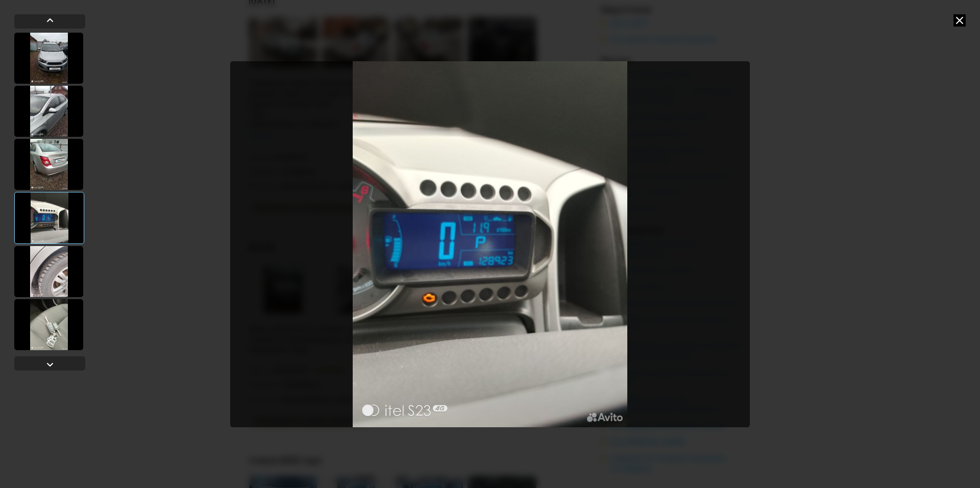
click at [42, 271] on div at bounding box center [48, 271] width 69 height 51
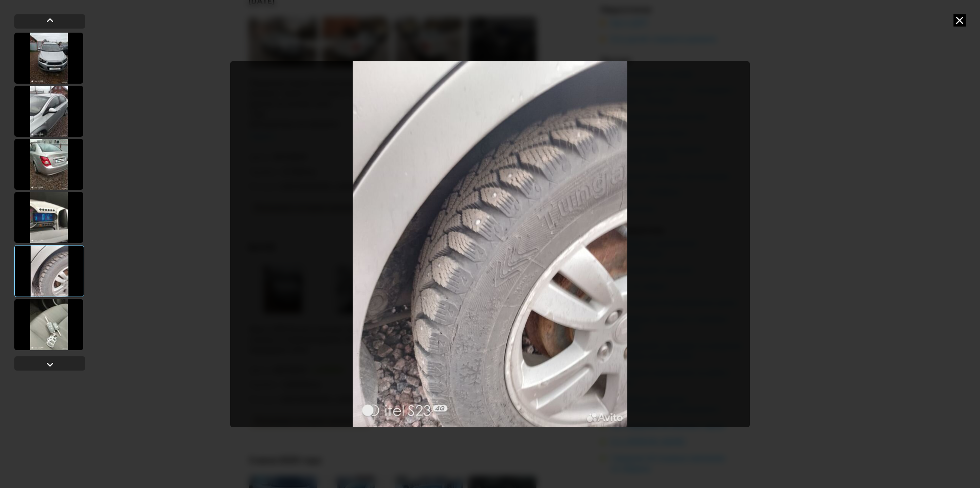
click at [44, 321] on div at bounding box center [48, 324] width 69 height 51
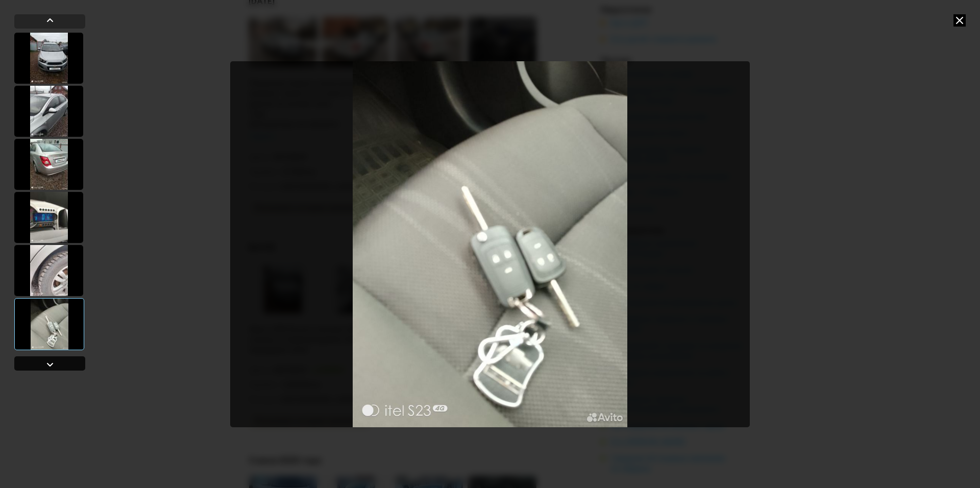
click at [49, 363] on div at bounding box center [50, 364] width 12 height 12
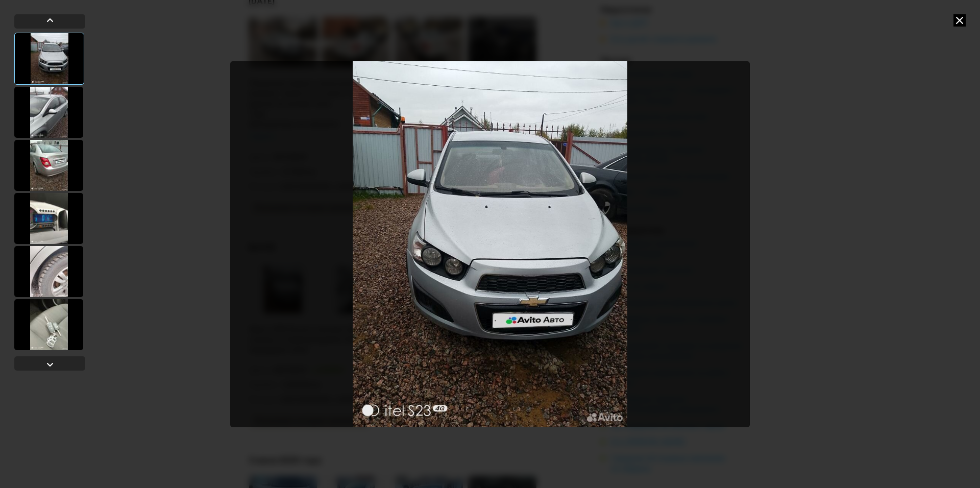
click at [960, 20] on icon at bounding box center [960, 20] width 12 height 12
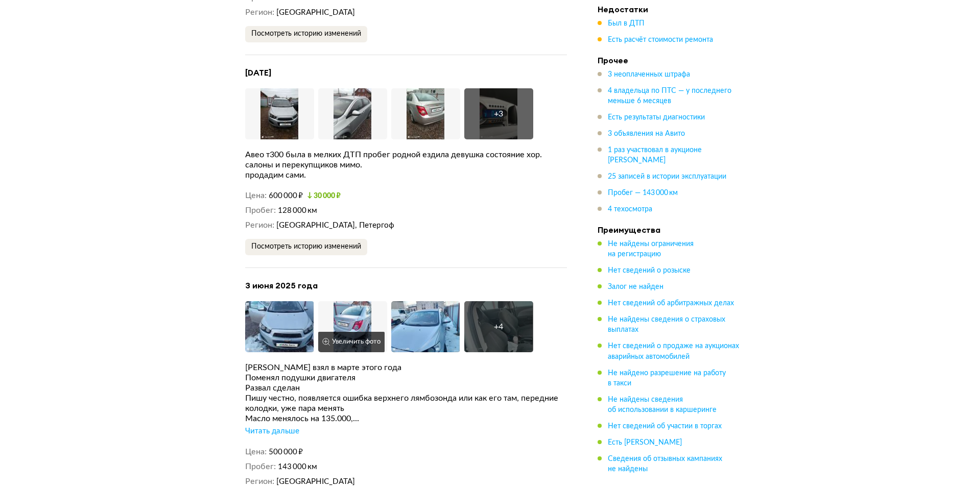
scroll to position [3115, 0]
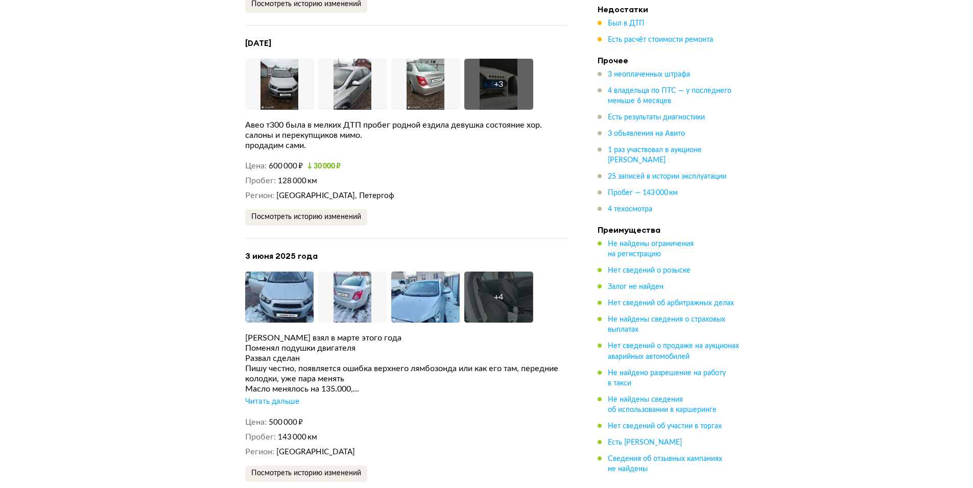
click at [266, 401] on div "Читать дальше" at bounding box center [272, 402] width 54 height 10
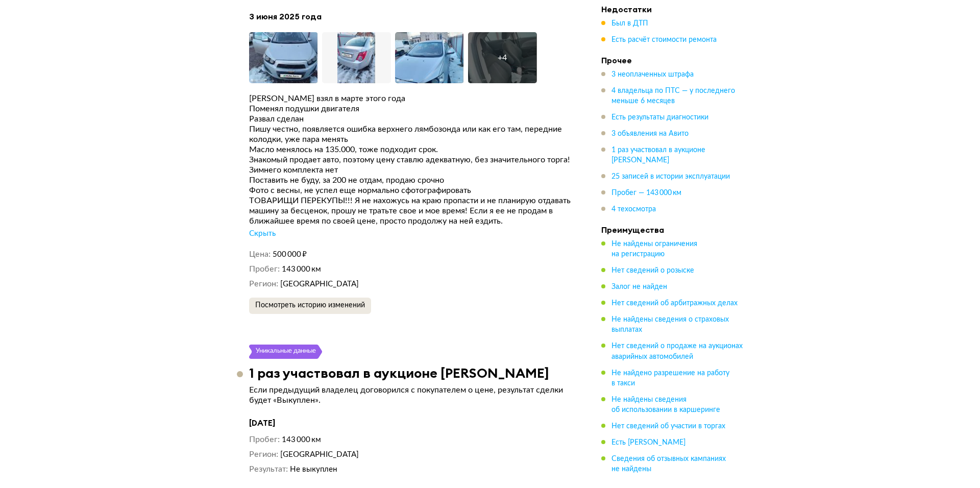
scroll to position [3370, 0]
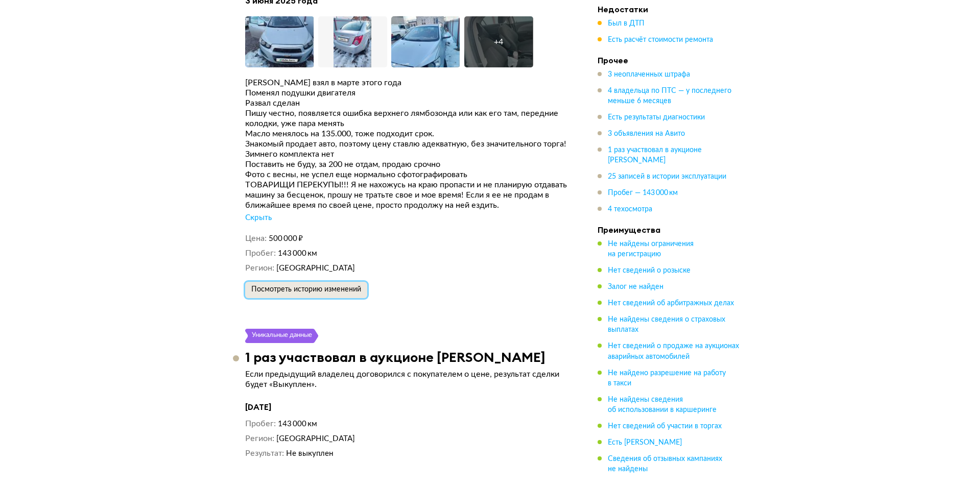
click at [299, 293] on span "Посмотреть историю изменений" at bounding box center [306, 289] width 110 height 7
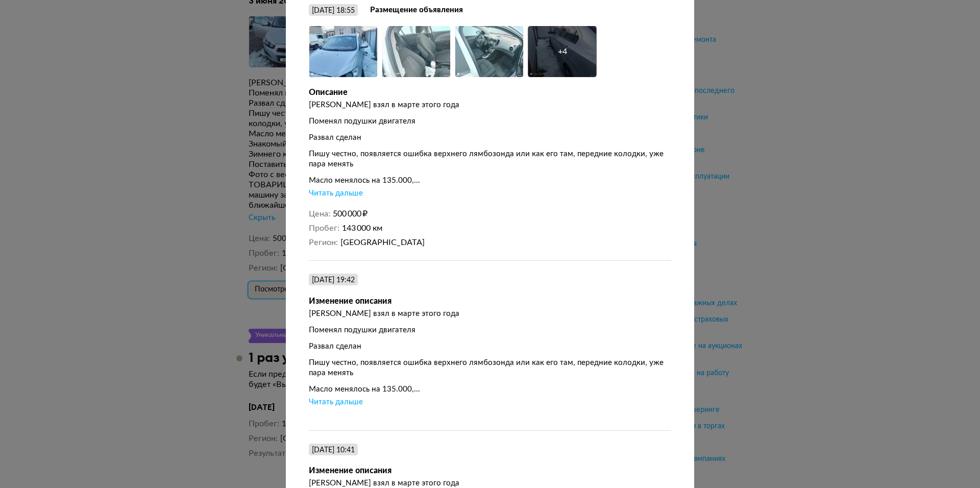
scroll to position [153, 0]
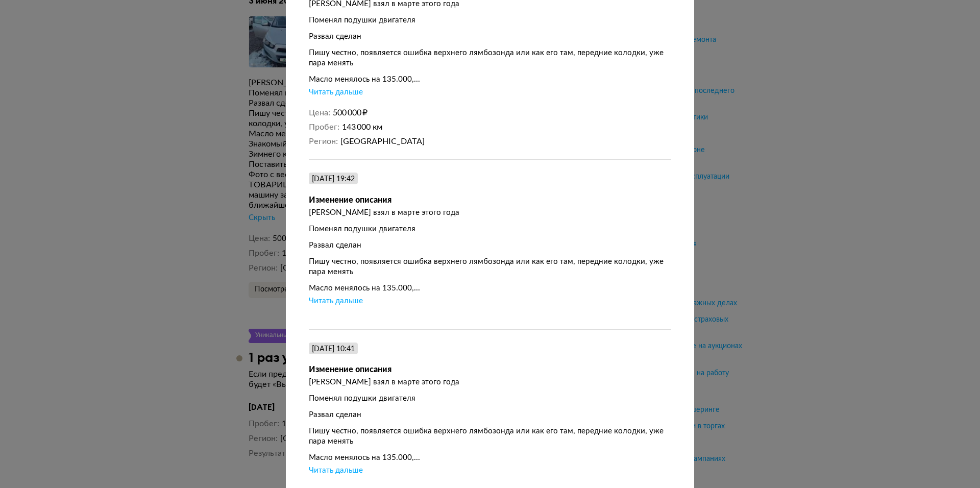
click at [320, 304] on div "Читать дальше" at bounding box center [336, 301] width 54 height 10
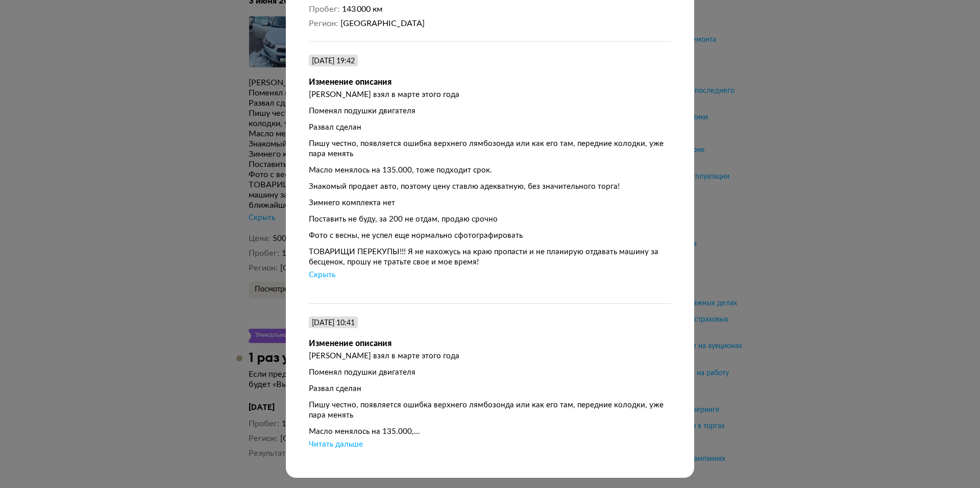
scroll to position [276, 0]
click at [339, 444] on div "Читать дальше" at bounding box center [336, 445] width 54 height 10
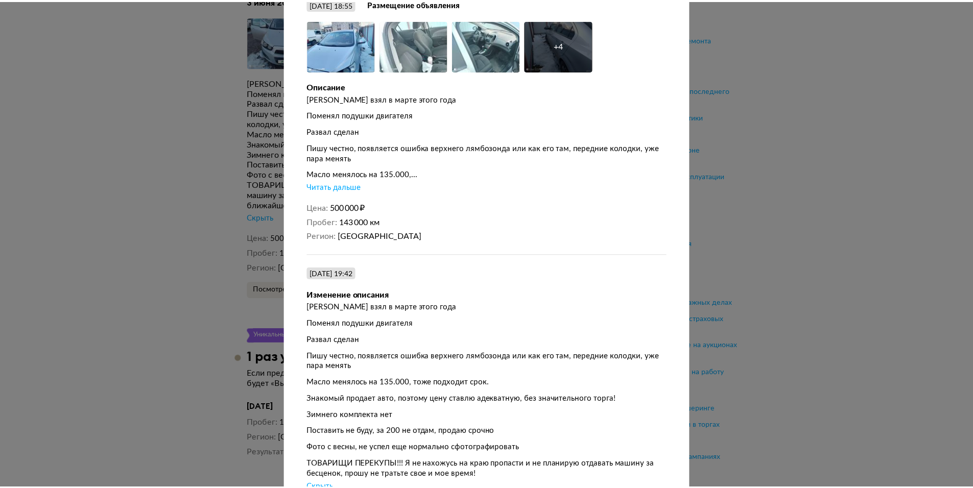
scroll to position [0, 0]
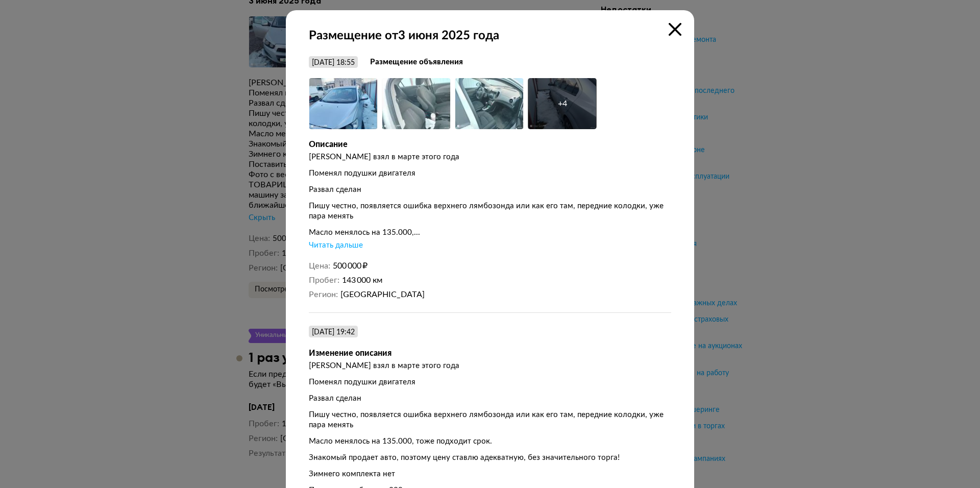
click at [669, 30] on icon at bounding box center [675, 29] width 13 height 13
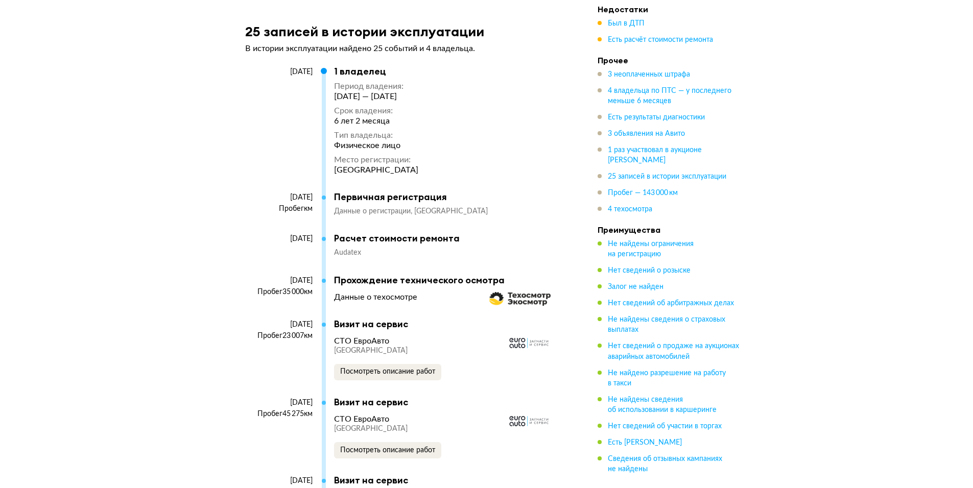
scroll to position [3881, 0]
